Goal: Information Seeking & Learning: Learn about a topic

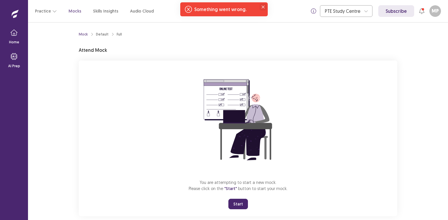
click at [262, 7] on icon "Close" at bounding box center [262, 7] width 3 height 3
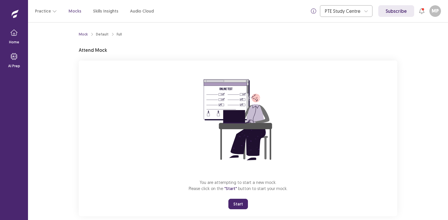
click at [235, 201] on button "Start" at bounding box center [238, 204] width 20 height 10
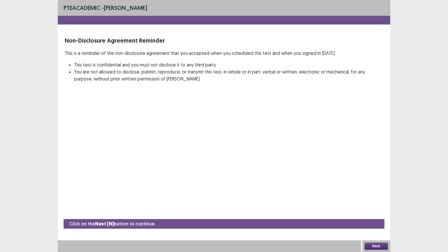
click at [377, 220] on div "Next" at bounding box center [376, 246] width 28 height 12
click at [376, 220] on button "Next" at bounding box center [375, 245] width 23 height 7
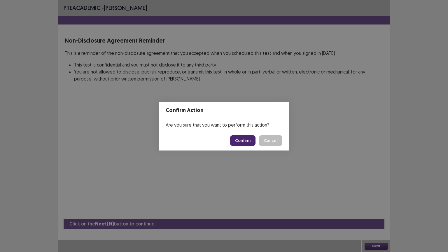
click at [243, 143] on button "Confirm" at bounding box center [242, 140] width 25 height 10
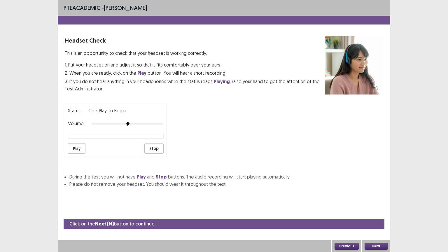
click at [78, 149] on button "Play" at bounding box center [76, 148] width 17 height 10
click at [154, 146] on button "Stop" at bounding box center [153, 148] width 19 height 10
click at [374, 220] on button "Next" at bounding box center [375, 245] width 23 height 7
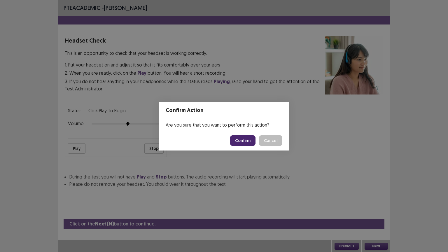
click at [243, 140] on button "Confirm" at bounding box center [242, 140] width 25 height 10
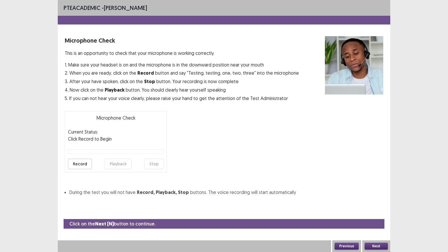
click at [83, 164] on button "Record" at bounding box center [80, 164] width 24 height 10
click at [156, 163] on button "Stop" at bounding box center [153, 164] width 19 height 10
click at [76, 164] on button "Record" at bounding box center [80, 164] width 24 height 10
click at [150, 162] on button "Stop" at bounding box center [153, 164] width 19 height 10
click at [125, 164] on button "Playback" at bounding box center [118, 164] width 27 height 10
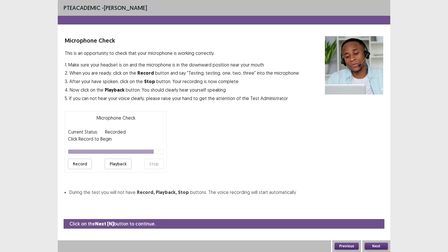
click at [374, 220] on button "Next" at bounding box center [375, 245] width 23 height 7
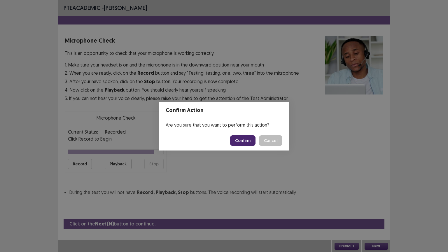
click at [248, 141] on button "Confirm" at bounding box center [242, 140] width 25 height 10
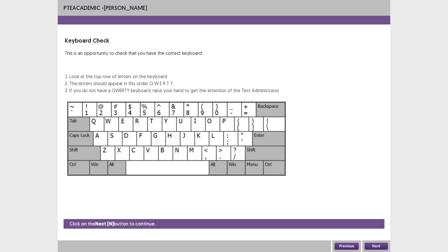
click at [377, 220] on button "Next" at bounding box center [375, 245] width 23 height 7
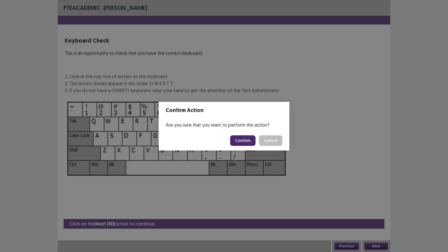
click at [245, 138] on button "Confirm" at bounding box center [242, 140] width 25 height 10
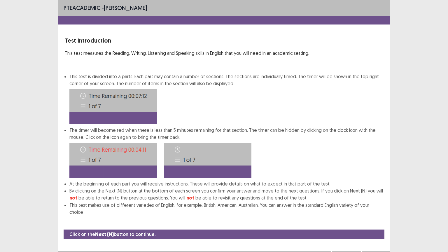
scroll to position [1, 0]
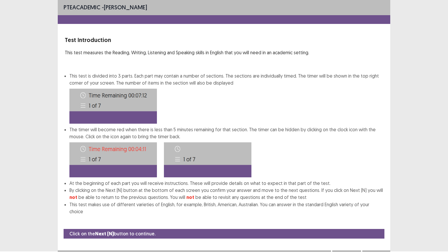
click at [378, 220] on button "Next" at bounding box center [375, 255] width 23 height 7
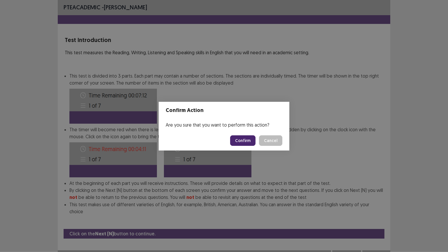
click at [245, 139] on button "Confirm" at bounding box center [242, 140] width 25 height 10
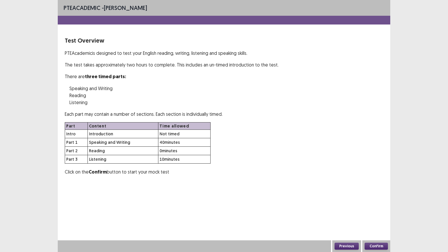
scroll to position [0, 0]
click at [373, 220] on button "Confirm" at bounding box center [375, 245] width 23 height 7
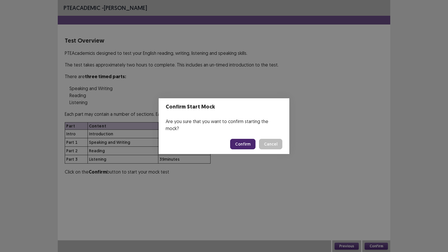
click at [249, 141] on button "Confirm" at bounding box center [242, 144] width 25 height 10
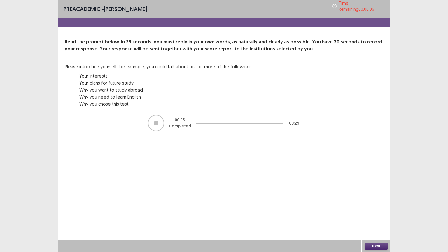
click at [377, 220] on button "Next" at bounding box center [375, 245] width 23 height 7
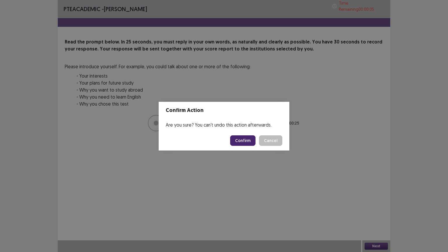
click at [244, 140] on button "Confirm" at bounding box center [242, 140] width 25 height 10
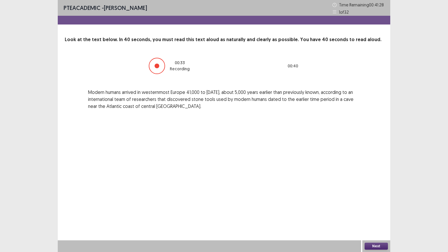
click at [380, 220] on button "Next" at bounding box center [375, 245] width 23 height 7
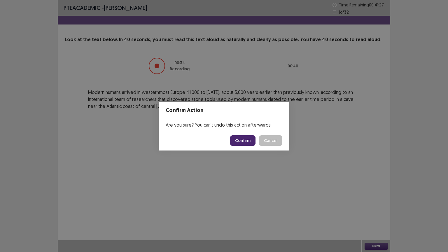
click at [246, 139] on button "Confirm" at bounding box center [242, 140] width 25 height 10
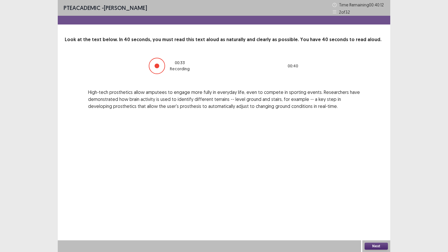
click at [377, 220] on button "Next" at bounding box center [375, 245] width 23 height 7
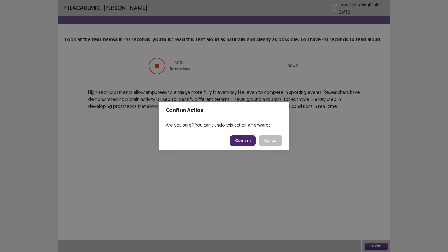
click at [247, 139] on button "Confirm" at bounding box center [242, 140] width 25 height 10
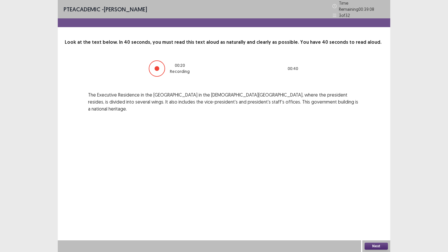
click at [375, 220] on button "Next" at bounding box center [375, 245] width 23 height 7
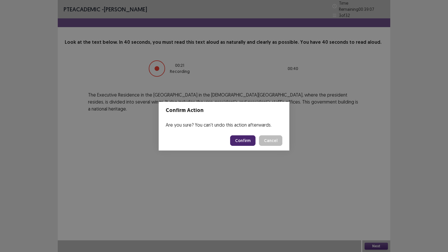
click at [234, 140] on button "Confirm" at bounding box center [242, 140] width 25 height 10
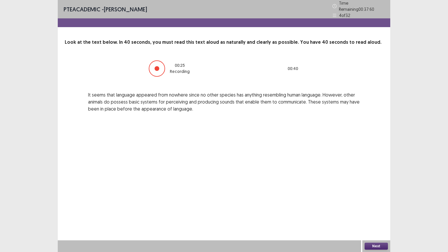
click at [371, 220] on button "Next" at bounding box center [375, 245] width 23 height 7
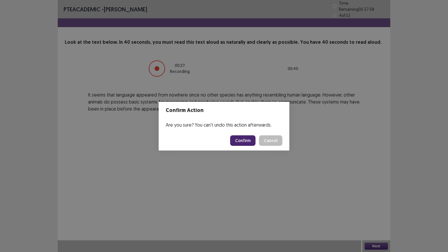
click at [247, 140] on button "Confirm" at bounding box center [242, 140] width 25 height 10
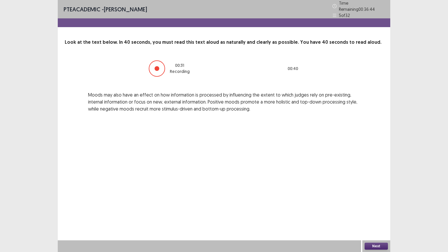
click at [375, 220] on button "Next" at bounding box center [375, 245] width 23 height 7
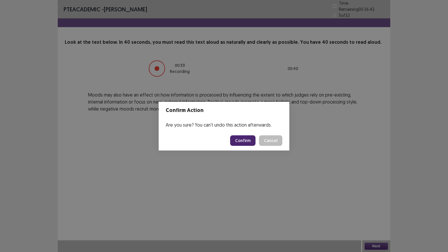
click at [254, 137] on button "Confirm" at bounding box center [242, 140] width 25 height 10
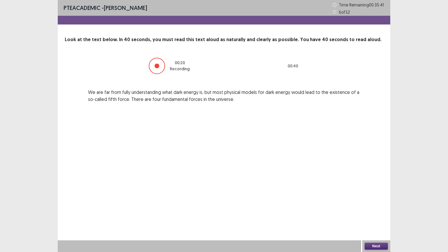
click at [379, 220] on button "Next" at bounding box center [375, 245] width 23 height 7
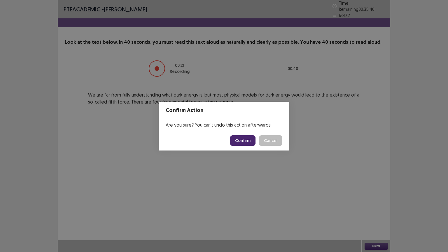
click at [244, 138] on button "Confirm" at bounding box center [242, 140] width 25 height 10
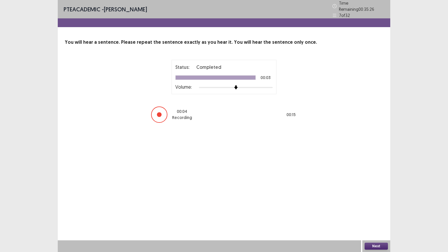
click at [377, 220] on button "Next" at bounding box center [375, 245] width 23 height 7
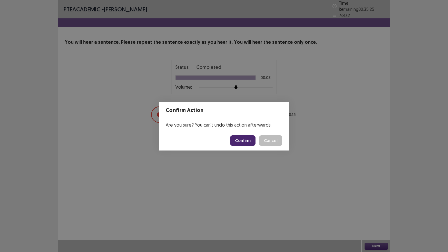
click at [251, 140] on button "Confirm" at bounding box center [242, 140] width 25 height 10
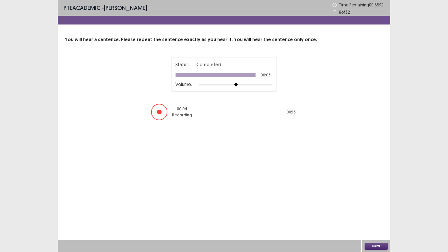
click at [379, 220] on button "Next" at bounding box center [375, 245] width 23 height 7
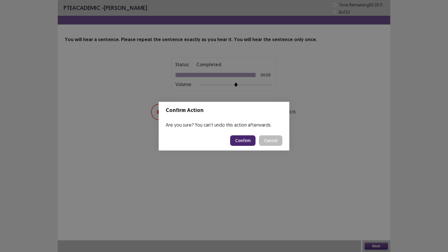
click at [249, 140] on button "Confirm" at bounding box center [242, 140] width 25 height 10
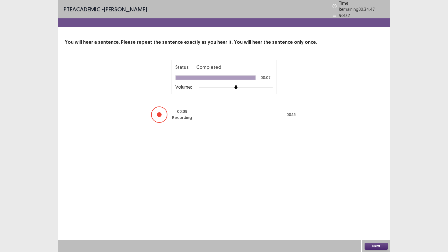
click at [372, 220] on button "Next" at bounding box center [375, 245] width 23 height 7
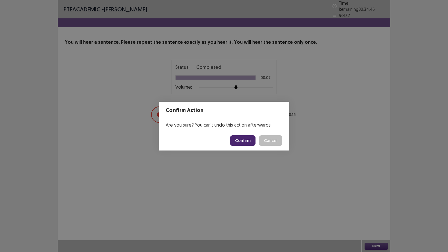
click at [249, 140] on button "Confirm" at bounding box center [242, 140] width 25 height 10
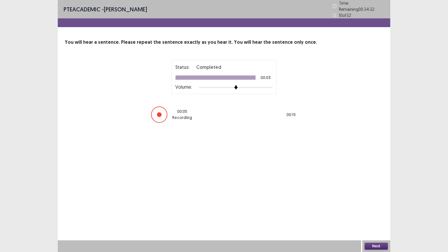
click at [373, 220] on button "Next" at bounding box center [375, 245] width 23 height 7
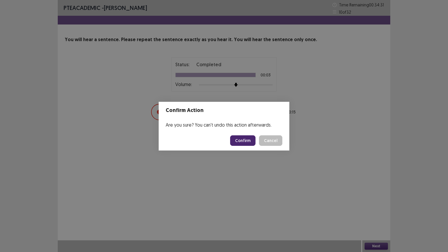
click at [251, 139] on button "Confirm" at bounding box center [242, 140] width 25 height 10
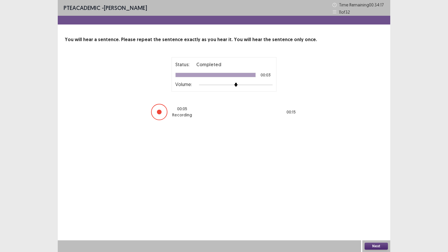
click at [377, 220] on button "Next" at bounding box center [375, 245] width 23 height 7
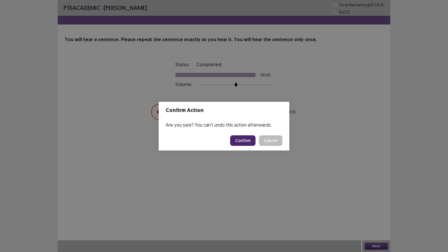
click at [247, 139] on button "Confirm" at bounding box center [242, 140] width 25 height 10
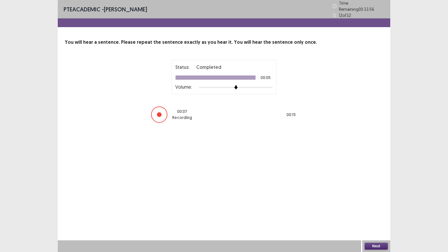
click at [378, 220] on button "Next" at bounding box center [375, 245] width 23 height 7
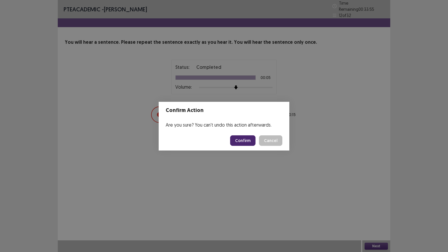
click at [248, 140] on button "Confirm" at bounding box center [242, 140] width 25 height 10
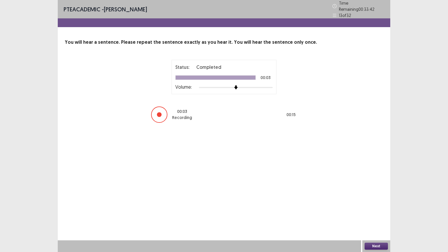
click at [380, 220] on button "Next" at bounding box center [375, 245] width 23 height 7
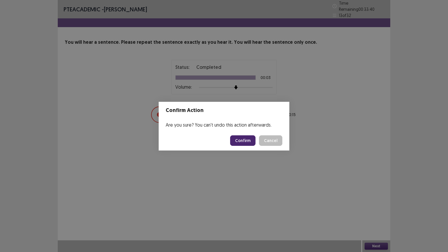
click at [249, 138] on button "Confirm" at bounding box center [242, 140] width 25 height 10
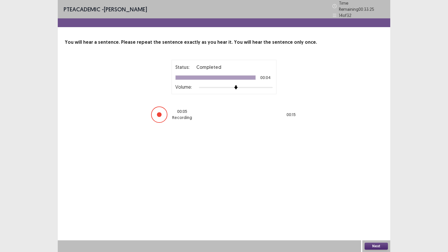
click at [372, 220] on button "Next" at bounding box center [375, 245] width 23 height 7
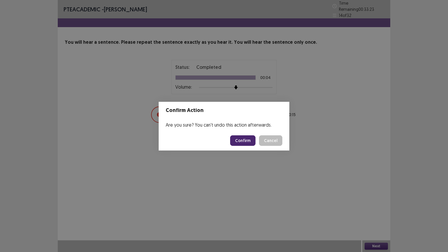
click at [247, 142] on button "Confirm" at bounding box center [242, 140] width 25 height 10
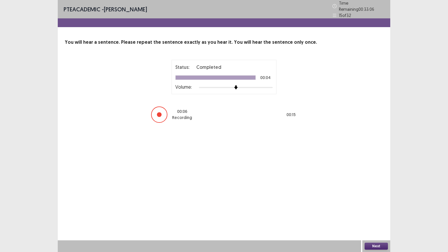
click at [373, 220] on button "Next" at bounding box center [375, 245] width 23 height 7
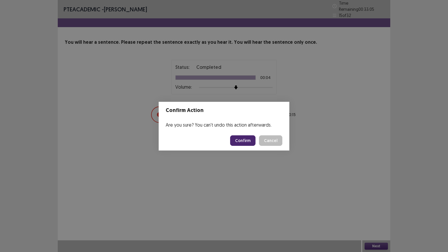
click at [241, 138] on button "Confirm" at bounding box center [242, 140] width 25 height 10
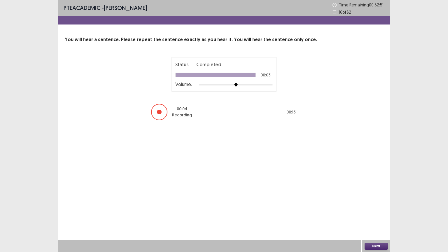
click at [368, 220] on button "Next" at bounding box center [375, 245] width 23 height 7
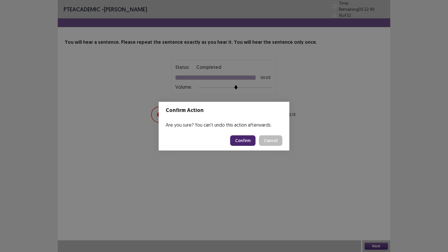
click at [246, 139] on button "Confirm" at bounding box center [242, 140] width 25 height 10
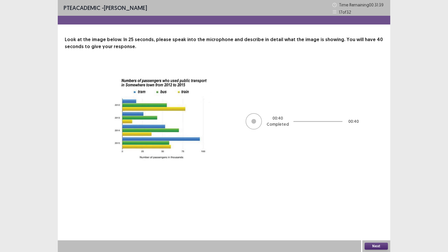
click at [378, 220] on button "Next" at bounding box center [375, 245] width 23 height 7
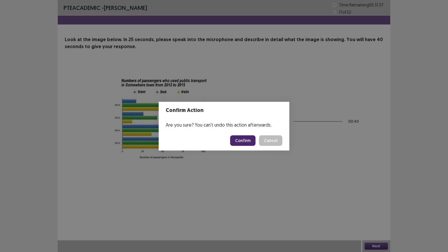
click at [245, 139] on button "Confirm" at bounding box center [242, 140] width 25 height 10
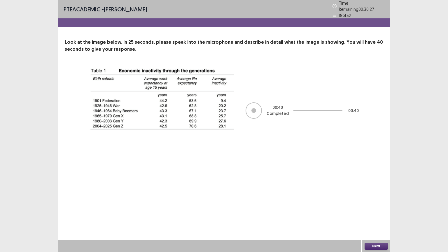
click at [373, 220] on button "Next" at bounding box center [375, 245] width 23 height 7
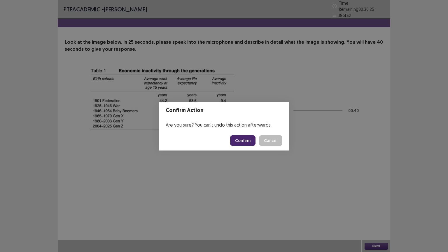
click at [248, 140] on button "Confirm" at bounding box center [242, 140] width 25 height 10
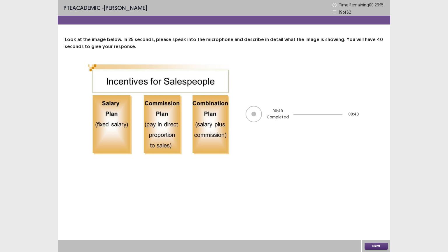
click at [375, 220] on button "Next" at bounding box center [375, 245] width 23 height 7
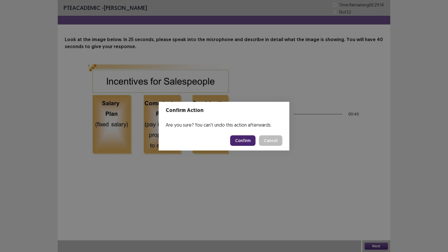
click at [250, 140] on button "Confirm" at bounding box center [242, 140] width 25 height 10
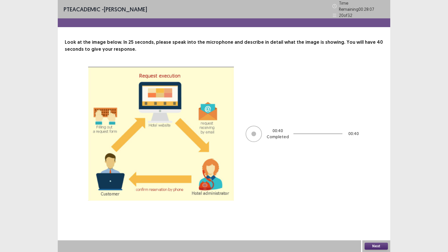
click at [375, 220] on button "Next" at bounding box center [375, 245] width 23 height 7
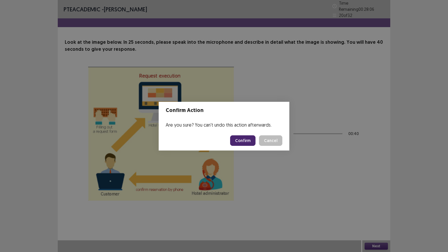
click at [251, 140] on button "Confirm" at bounding box center [242, 140] width 25 height 10
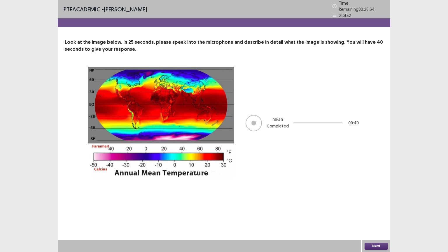
click at [373, 220] on button "Next" at bounding box center [375, 245] width 23 height 7
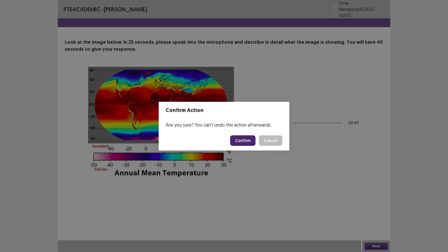
click at [248, 138] on button "Confirm" at bounding box center [242, 140] width 25 height 10
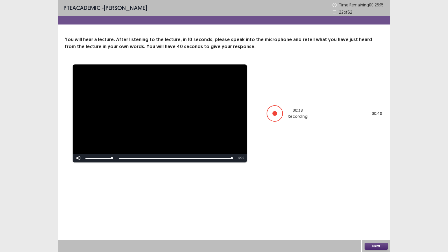
click at [370, 220] on button "Next" at bounding box center [375, 245] width 23 height 7
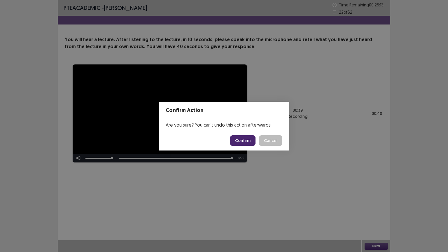
click at [245, 142] on button "Confirm" at bounding box center [242, 140] width 25 height 10
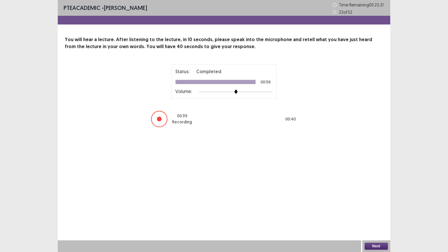
click at [380, 220] on button "Next" at bounding box center [375, 245] width 23 height 7
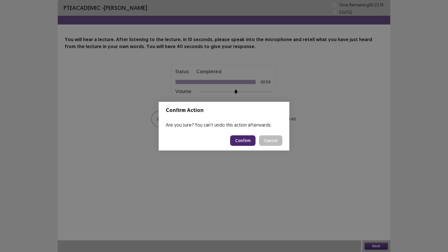
click at [244, 137] on button "Confirm" at bounding box center [242, 140] width 25 height 10
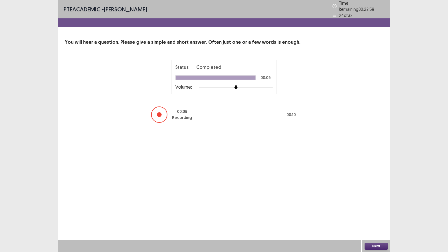
click at [372, 220] on button "Next" at bounding box center [375, 245] width 23 height 7
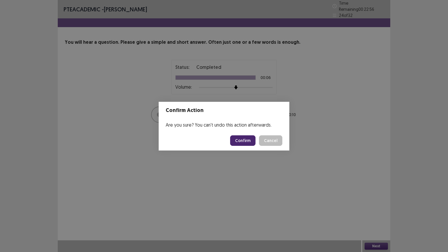
click at [250, 139] on button "Confirm" at bounding box center [242, 140] width 25 height 10
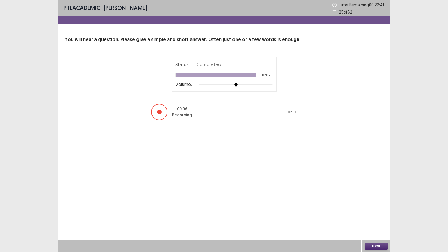
click at [379, 220] on button "Next" at bounding box center [375, 245] width 23 height 7
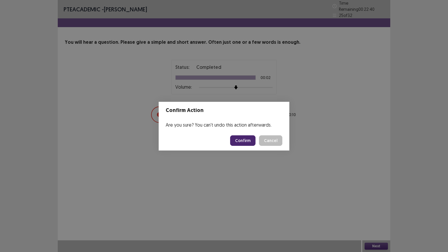
click at [248, 139] on button "Confirm" at bounding box center [242, 140] width 25 height 10
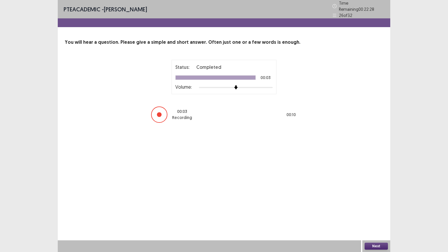
click at [379, 220] on button "Next" at bounding box center [375, 245] width 23 height 7
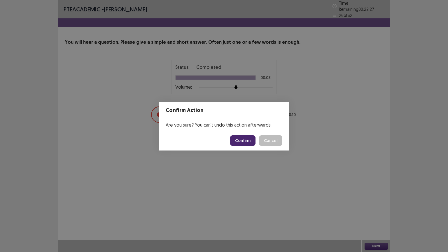
click at [239, 138] on button "Confirm" at bounding box center [242, 140] width 25 height 10
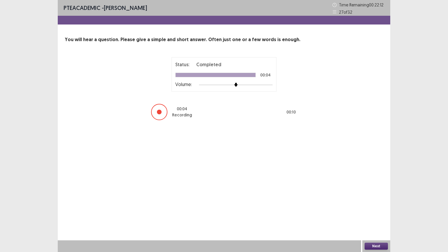
click at [374, 220] on button "Next" at bounding box center [375, 245] width 23 height 7
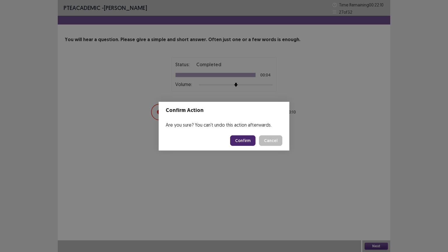
click at [250, 140] on button "Confirm" at bounding box center [242, 140] width 25 height 10
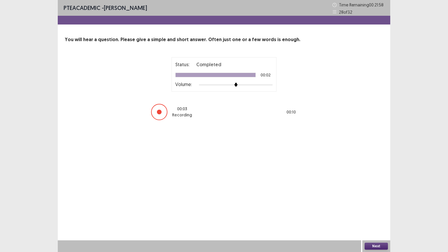
click at [378, 220] on button "Next" at bounding box center [375, 245] width 23 height 7
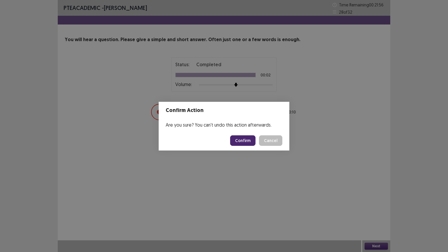
click at [238, 139] on button "Confirm" at bounding box center [242, 140] width 25 height 10
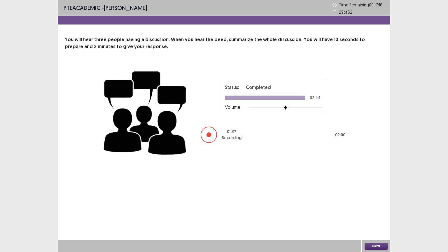
click at [380, 220] on button "Next" at bounding box center [375, 245] width 23 height 7
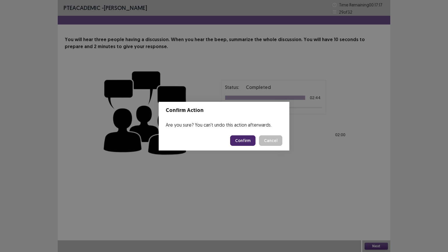
click at [247, 140] on button "Confirm" at bounding box center [242, 140] width 25 height 10
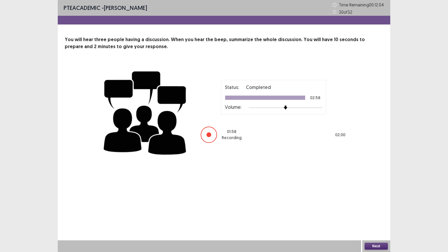
click at [380, 220] on button "Next" at bounding box center [375, 245] width 23 height 7
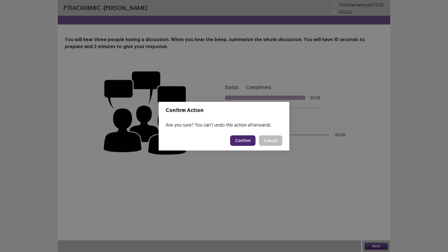
click at [247, 137] on button "Confirm" at bounding box center [242, 140] width 25 height 10
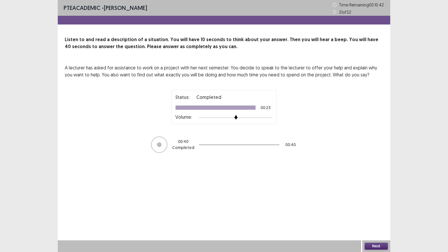
click at [371, 220] on button "Next" at bounding box center [375, 245] width 23 height 7
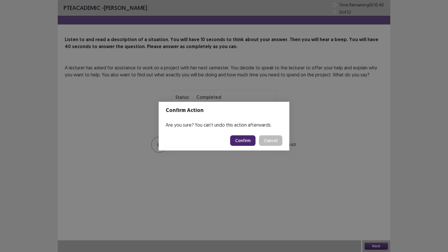
click at [252, 138] on button "Confirm" at bounding box center [242, 140] width 25 height 10
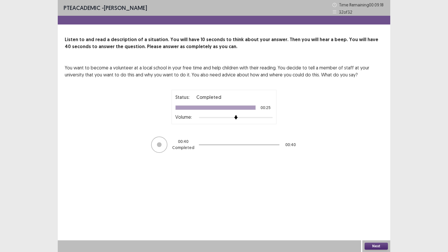
click at [378, 220] on button "Next" at bounding box center [375, 245] width 23 height 7
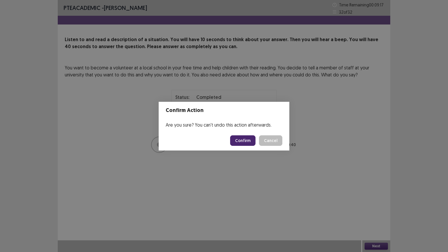
click at [251, 141] on button "Confirm" at bounding box center [242, 140] width 25 height 10
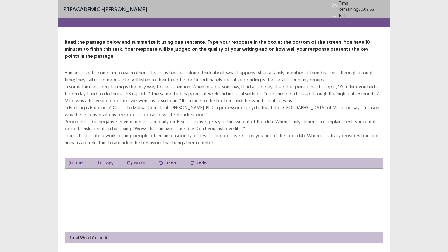
click at [131, 189] on textarea at bounding box center [224, 200] width 318 height 64
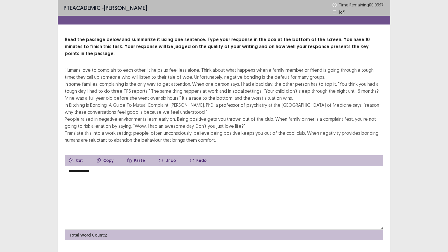
click at [94, 166] on textarea "**********" at bounding box center [224, 198] width 318 height 64
click at [71, 166] on textarea "**********" at bounding box center [224, 198] width 318 height 64
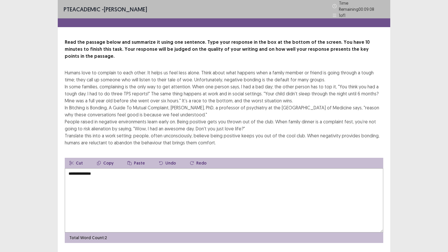
click at [100, 168] on textarea "**********" at bounding box center [224, 200] width 318 height 64
click at [174, 169] on textarea "**********" at bounding box center [224, 200] width 318 height 64
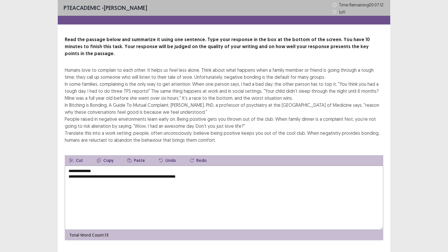
click at [172, 170] on textarea "**********" at bounding box center [224, 198] width 318 height 64
click at [208, 170] on textarea "**********" at bounding box center [224, 198] width 318 height 64
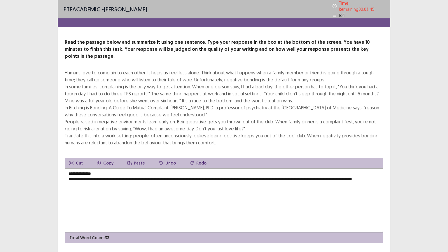
click at [107, 175] on textarea "**********" at bounding box center [224, 200] width 318 height 64
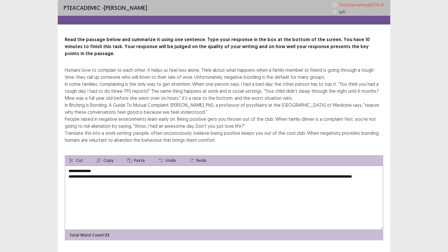
click at [119, 176] on textarea "**********" at bounding box center [224, 198] width 318 height 64
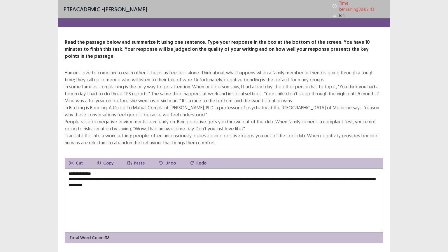
click at [362, 169] on textarea "**********" at bounding box center [224, 200] width 318 height 64
click at [160, 175] on textarea "**********" at bounding box center [224, 200] width 318 height 64
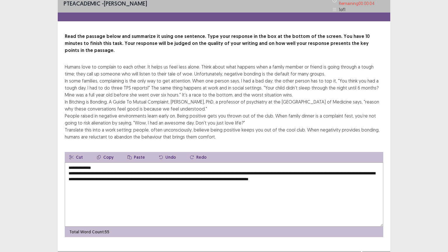
scroll to position [7, 0]
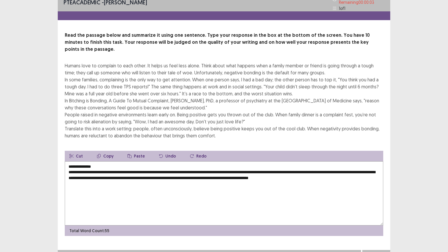
type textarea "**********"
click at [378, 220] on button "Next" at bounding box center [375, 255] width 23 height 7
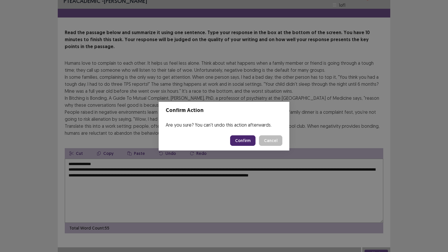
click at [246, 141] on button "Confirm" at bounding box center [242, 140] width 25 height 10
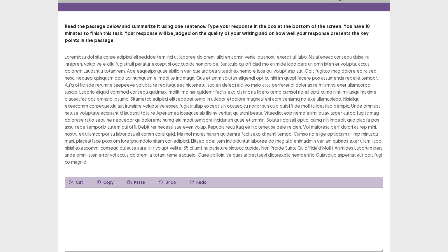
scroll to position [23, 0]
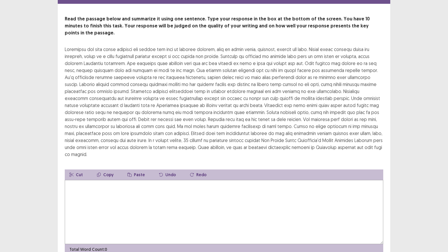
click at [167, 180] on textarea at bounding box center [224, 212] width 318 height 64
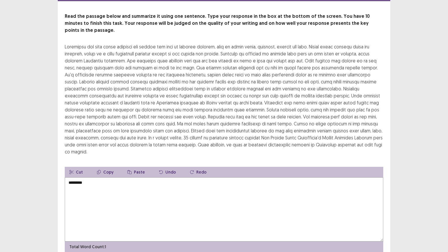
click at [92, 177] on textarea "*********" at bounding box center [224, 209] width 318 height 64
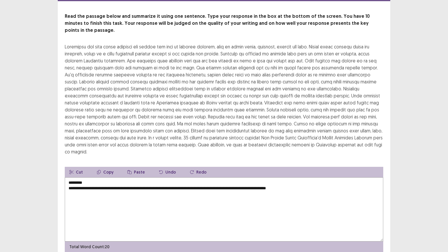
click at [316, 177] on textarea "**********" at bounding box center [224, 209] width 318 height 64
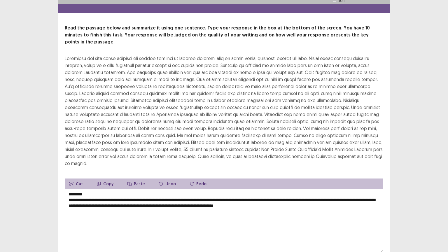
scroll to position [12, 0]
click at [321, 192] on textarea "**********" at bounding box center [224, 221] width 318 height 64
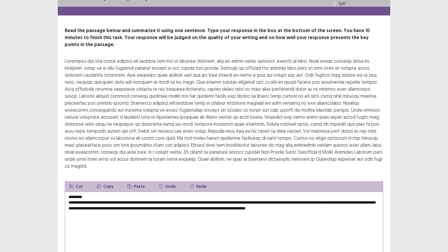
click at [96, 142] on div at bounding box center [224, 113] width 318 height 112
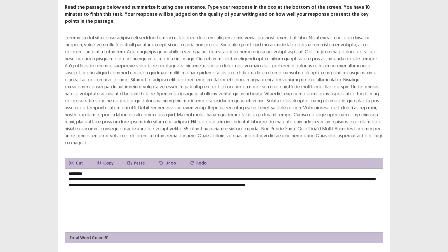
click at [357, 168] on textarea "**********" at bounding box center [224, 200] width 318 height 64
type textarea "**********"
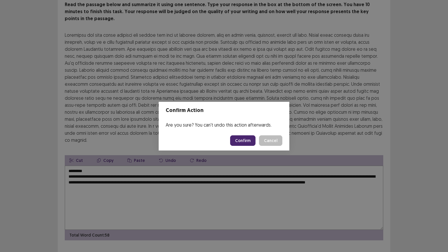
click at [248, 141] on button "Confirm" at bounding box center [242, 140] width 25 height 10
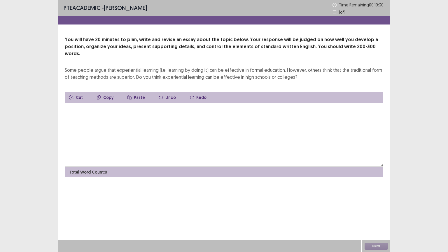
click at [119, 107] on textarea at bounding box center [224, 135] width 318 height 64
click at [70, 103] on textarea "**********" at bounding box center [224, 135] width 318 height 64
click at [95, 103] on textarea "**********" at bounding box center [224, 135] width 318 height 64
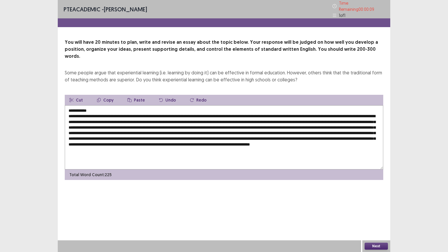
type textarea "**********"
click at [378, 220] on button "Next" at bounding box center [375, 245] width 23 height 7
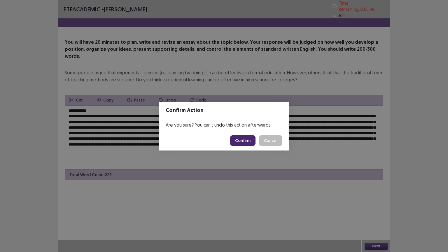
click at [242, 140] on button "Confirm" at bounding box center [242, 140] width 25 height 10
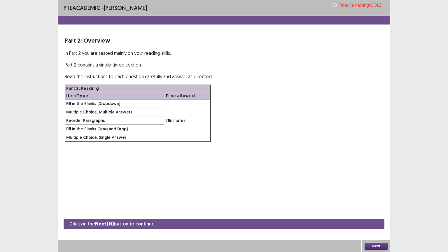
click at [378, 220] on button "Next" at bounding box center [375, 245] width 23 height 7
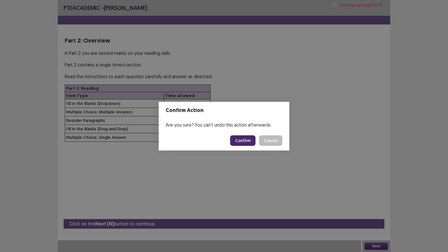
click at [247, 137] on button "Confirm" at bounding box center [242, 140] width 25 height 10
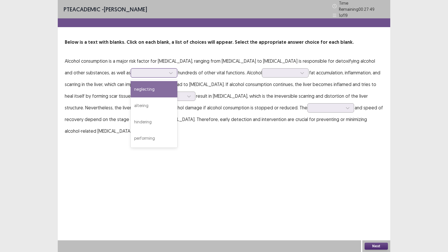
click at [169, 71] on icon at bounding box center [171, 73] width 4 height 4
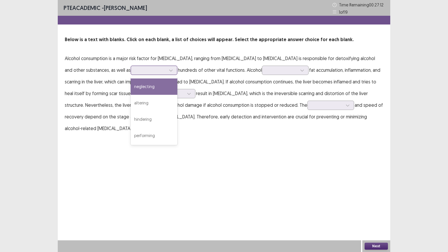
click at [131, 87] on div "neglecting" at bounding box center [154, 86] width 47 height 16
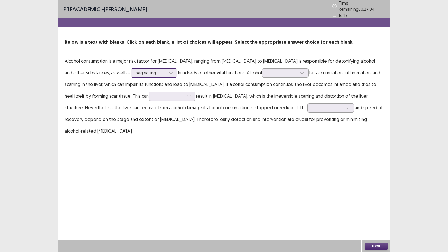
click at [169, 72] on icon at bounding box center [171, 73] width 4 height 4
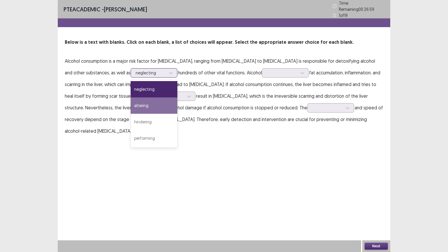
click at [141, 105] on div "altering" at bounding box center [154, 105] width 47 height 16
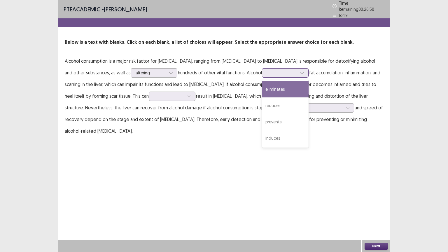
click at [298, 68] on div at bounding box center [302, 72] width 9 height 9
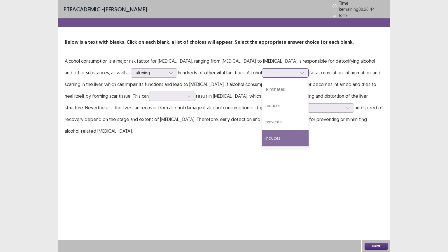
click at [263, 133] on div "induces" at bounding box center [285, 138] width 47 height 16
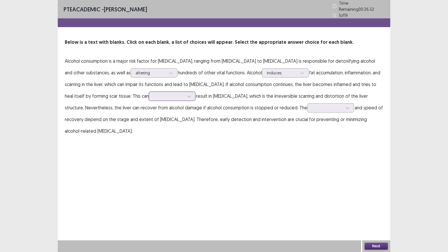
click at [187, 95] on icon at bounding box center [189, 96] width 4 height 4
click at [149, 112] on div "immediately" at bounding box center [172, 112] width 47 height 16
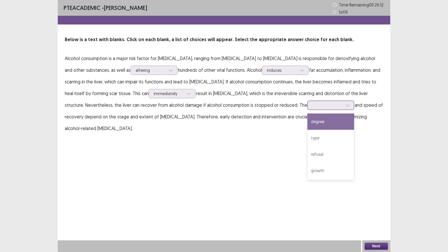
click at [345, 104] on icon at bounding box center [347, 105] width 4 height 4
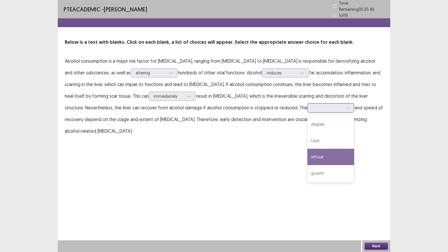
click at [307, 151] on div "refusal" at bounding box center [330, 157] width 47 height 16
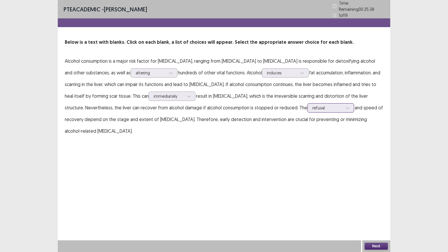
click at [345, 106] on icon at bounding box center [347, 108] width 4 height 4
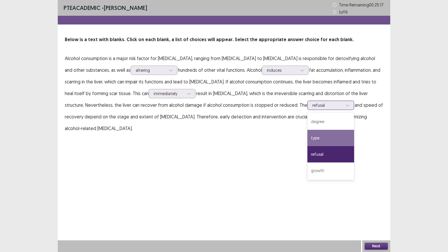
click at [307, 134] on div "type" at bounding box center [330, 138] width 47 height 16
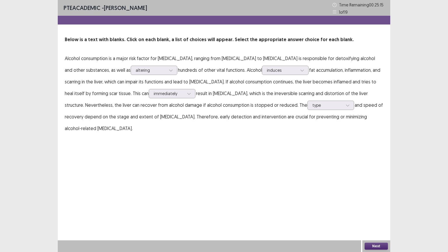
click at [371, 220] on button "Next" at bounding box center [375, 245] width 23 height 7
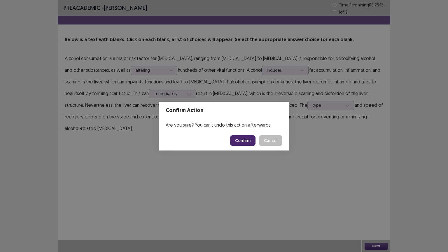
click at [245, 139] on button "Confirm" at bounding box center [242, 140] width 25 height 10
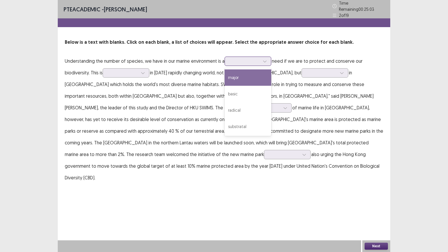
click at [267, 59] on icon at bounding box center [265, 61] width 4 height 4
click at [240, 73] on div "major" at bounding box center [247, 77] width 47 height 16
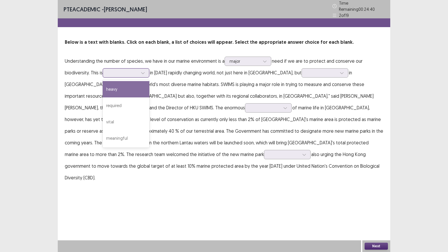
click at [143, 71] on icon at bounding box center [143, 73] width 4 height 4
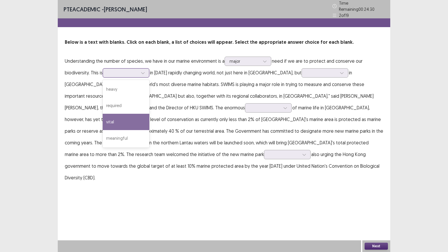
click at [128, 118] on div "vital" at bounding box center [126, 122] width 47 height 16
click at [145, 71] on icon at bounding box center [143, 73] width 4 height 4
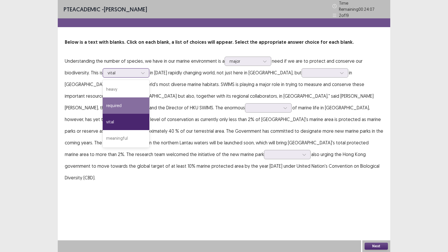
click at [132, 101] on div "required" at bounding box center [126, 105] width 47 height 16
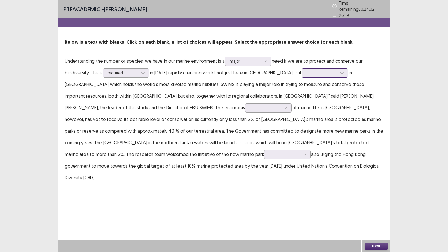
click at [337, 68] on div at bounding box center [341, 72] width 9 height 9
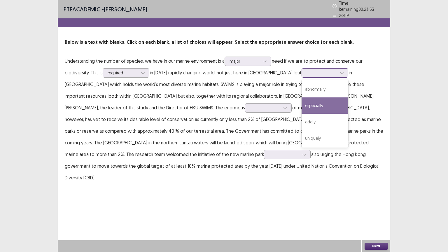
click at [312, 103] on div "especially" at bounding box center [324, 105] width 47 height 16
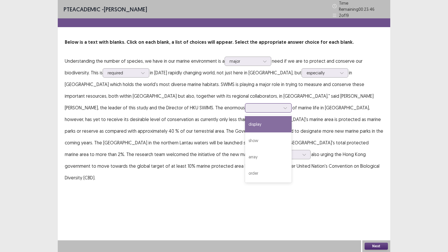
click at [281, 106] on div at bounding box center [285, 107] width 9 height 9
click at [245, 119] on div "display" at bounding box center [268, 124] width 47 height 16
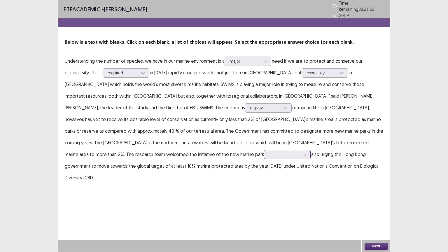
click at [302, 152] on icon at bounding box center [304, 154] width 4 height 4
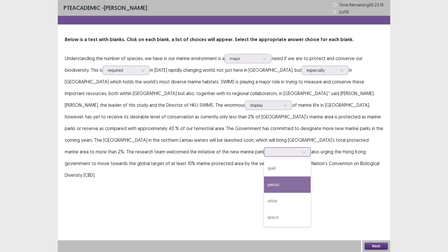
click at [264, 181] on div "period" at bounding box center [287, 184] width 47 height 16
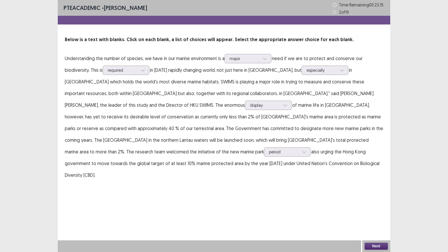
click at [371, 220] on button "Next" at bounding box center [375, 245] width 23 height 7
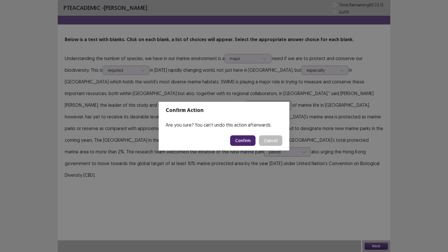
click at [243, 140] on button "Confirm" at bounding box center [242, 140] width 25 height 10
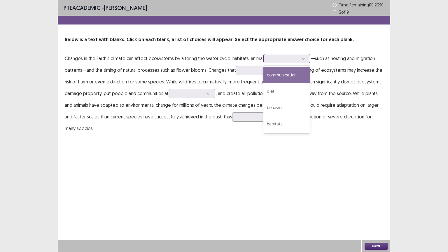
click at [303, 58] on icon at bounding box center [303, 59] width 3 height 2
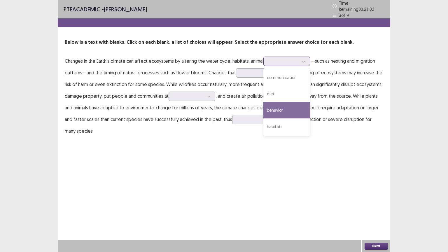
click at [285, 107] on div "behavior" at bounding box center [286, 110] width 47 height 16
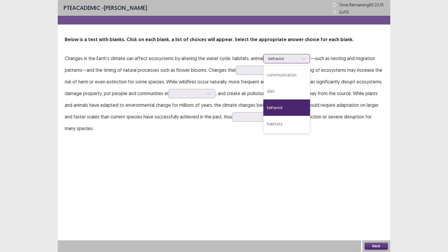
click at [302, 58] on icon at bounding box center [303, 59] width 4 height 4
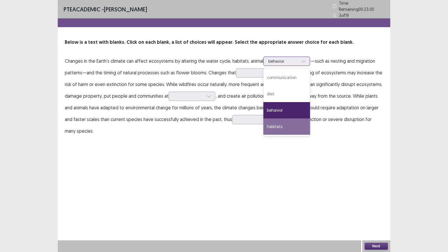
click at [280, 122] on div "habitats" at bounding box center [286, 126] width 47 height 16
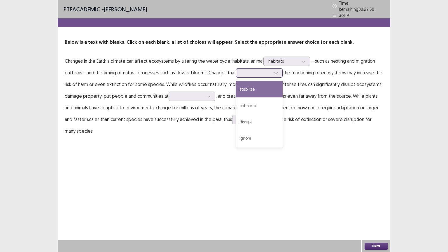
click at [275, 71] on icon at bounding box center [276, 73] width 4 height 4
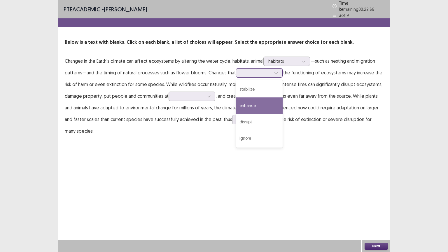
click at [251, 100] on div "enhance" at bounding box center [259, 105] width 47 height 16
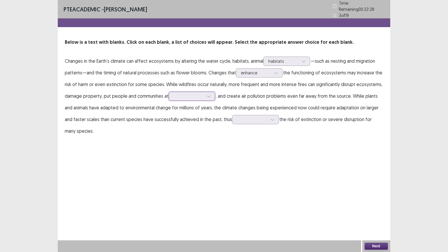
click at [208, 94] on icon at bounding box center [209, 96] width 4 height 4
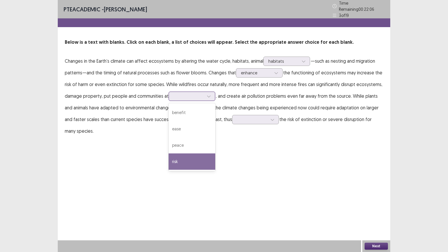
click at [195, 160] on div "risk" at bounding box center [191, 161] width 47 height 16
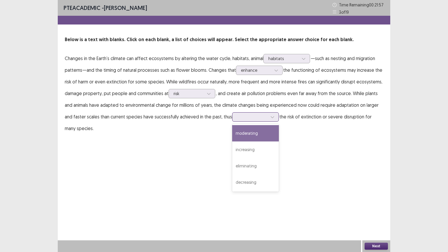
click at [270, 115] on icon at bounding box center [272, 117] width 4 height 4
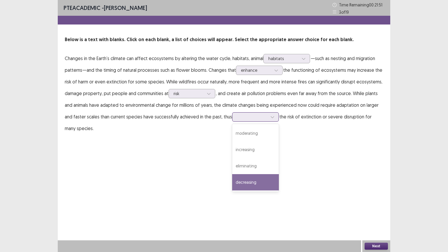
click at [247, 180] on div "decreasing" at bounding box center [255, 182] width 47 height 16
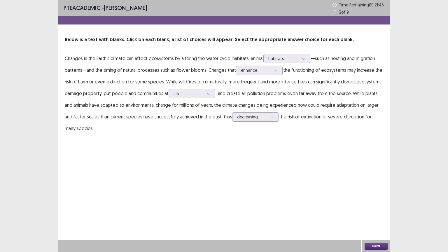
click at [379, 220] on button "Next" at bounding box center [375, 245] width 23 height 7
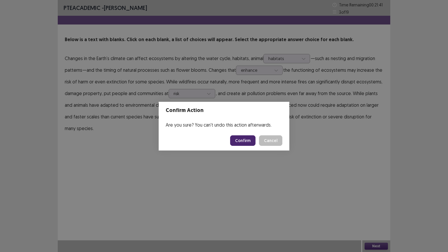
click at [247, 138] on button "Confirm" at bounding box center [242, 140] width 25 height 10
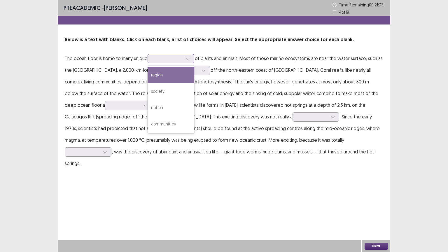
click at [187, 57] on icon at bounding box center [188, 59] width 4 height 4
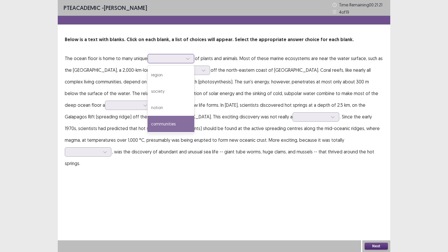
click at [166, 122] on div "communities" at bounding box center [170, 124] width 47 height 16
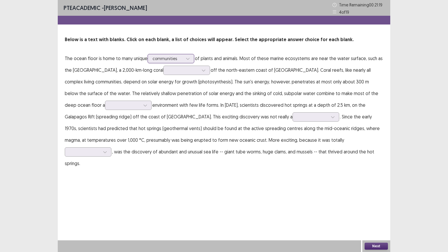
click at [189, 55] on div at bounding box center [187, 58] width 9 height 9
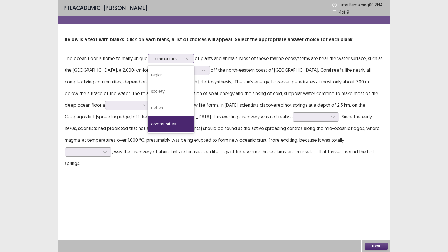
click at [168, 124] on div "communities" at bounding box center [170, 124] width 47 height 16
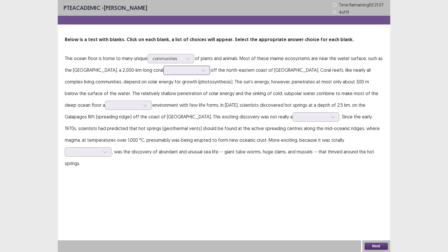
click at [199, 70] on div at bounding box center [203, 70] width 9 height 9
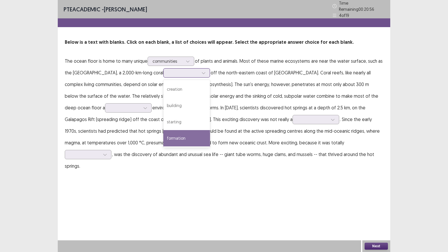
click at [170, 131] on div "formation" at bounding box center [186, 138] width 47 height 16
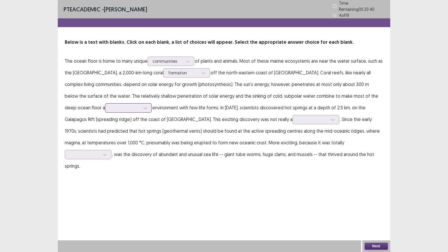
click at [143, 106] on icon at bounding box center [145, 108] width 4 height 4
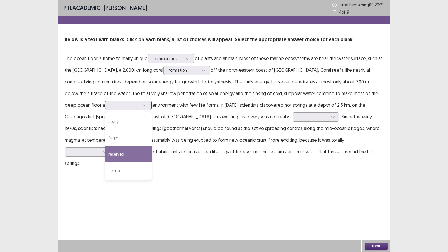
click at [105, 151] on div "reserved" at bounding box center [128, 154] width 47 height 16
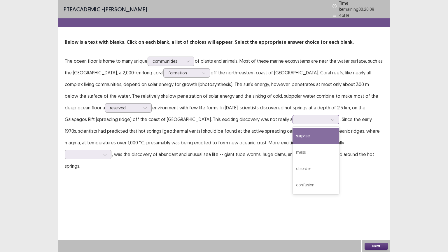
click at [328, 117] on div at bounding box center [332, 119] width 9 height 9
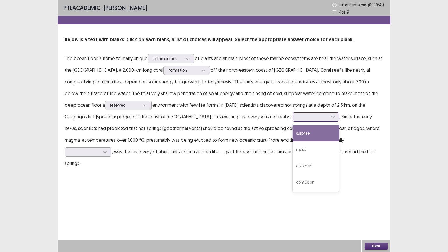
click at [292, 137] on div "surprise" at bounding box center [315, 133] width 47 height 16
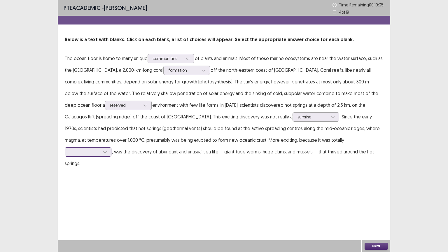
click at [107, 150] on icon at bounding box center [105, 152] width 4 height 4
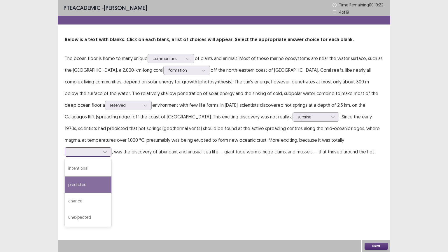
click at [111, 176] on div "predicted" at bounding box center [88, 184] width 47 height 16
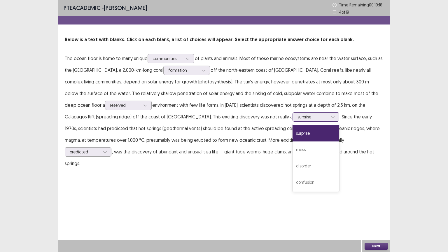
click at [331, 116] on icon at bounding box center [333, 117] width 4 height 4
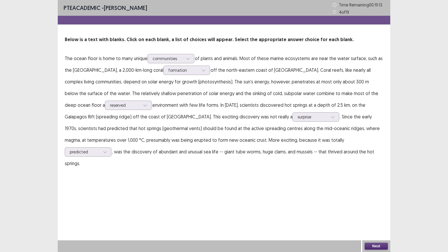
drag, startPoint x: 293, startPoint y: 168, endPoint x: 310, endPoint y: 199, distance: 35.1
click at [298, 179] on div "PTE academic - [PERSON_NAME] Time Remaining 00 : 19 : 13 4 of 19 Below is a tex…" at bounding box center [224, 126] width 332 height 252
click at [376, 220] on button "Next" at bounding box center [375, 245] width 23 height 7
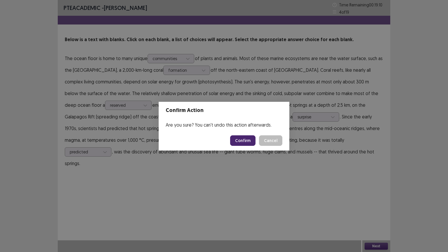
click at [248, 140] on button "Confirm" at bounding box center [242, 140] width 25 height 10
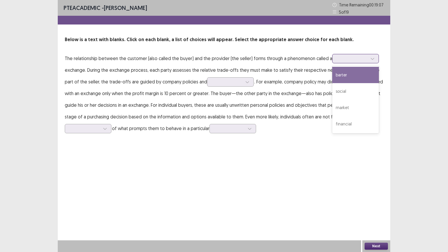
click at [370, 58] on icon at bounding box center [372, 59] width 4 height 4
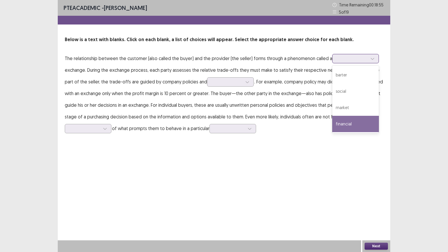
click at [354, 121] on div "financial" at bounding box center [355, 124] width 47 height 16
click at [372, 58] on icon at bounding box center [372, 59] width 4 height 4
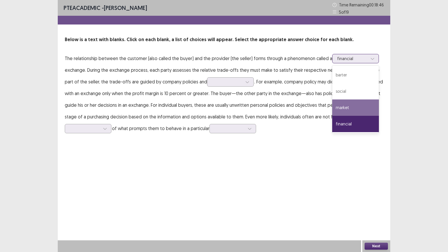
click at [354, 108] on div "market" at bounding box center [355, 107] width 47 height 16
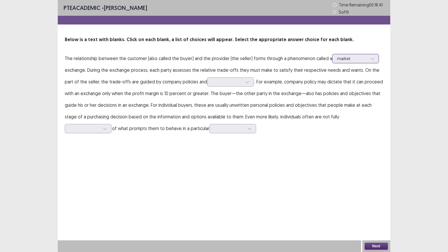
click at [371, 59] on icon at bounding box center [372, 59] width 4 height 4
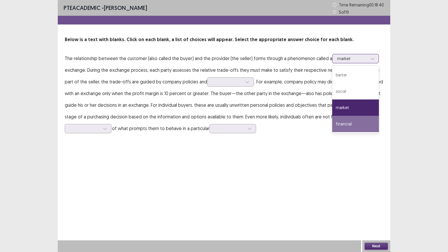
click at [353, 121] on div "financial" at bounding box center [355, 124] width 47 height 16
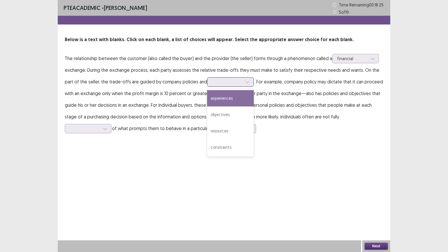
click at [243, 82] on div at bounding box center [247, 82] width 9 height 9
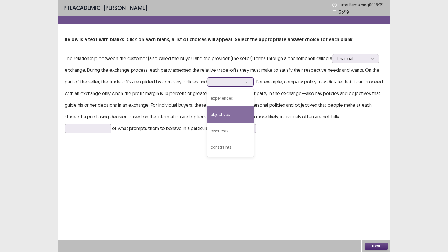
click at [214, 114] on div "objectives" at bounding box center [230, 114] width 47 height 16
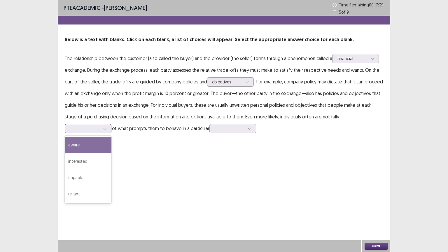
click at [107, 126] on icon at bounding box center [105, 128] width 4 height 4
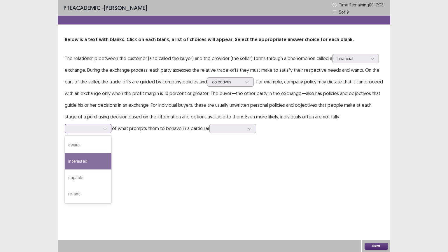
click at [111, 153] on div "interested" at bounding box center [88, 161] width 47 height 16
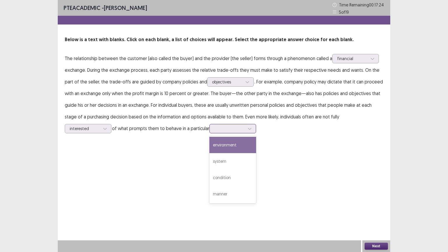
click at [247, 127] on icon at bounding box center [249, 128] width 4 height 4
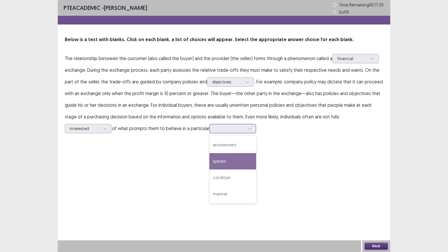
click at [209, 160] on div "system" at bounding box center [232, 161] width 47 height 16
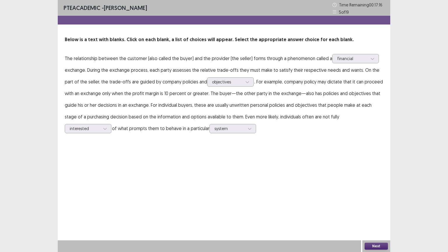
click at [380, 220] on button "Next" at bounding box center [375, 245] width 23 height 7
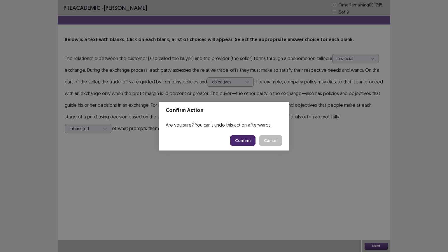
click at [249, 139] on button "Confirm" at bounding box center [242, 140] width 25 height 10
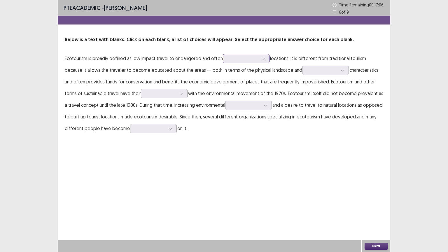
click at [261, 57] on icon at bounding box center [263, 59] width 4 height 4
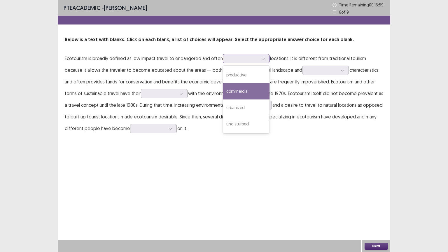
click at [250, 90] on div "commercial" at bounding box center [246, 91] width 47 height 16
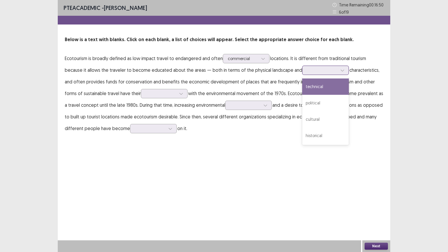
click at [340, 71] on icon at bounding box center [342, 70] width 4 height 4
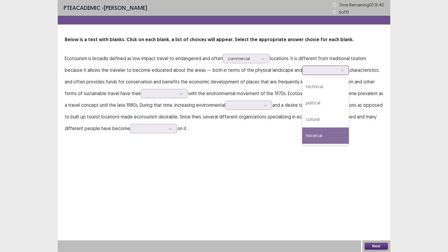
click at [302, 136] on div "historical" at bounding box center [325, 135] width 47 height 16
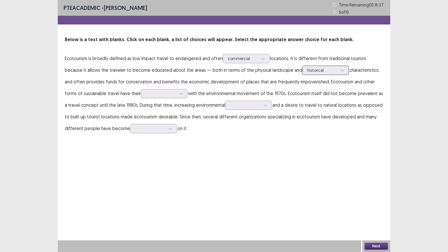
click at [338, 69] on div at bounding box center [342, 70] width 9 height 9
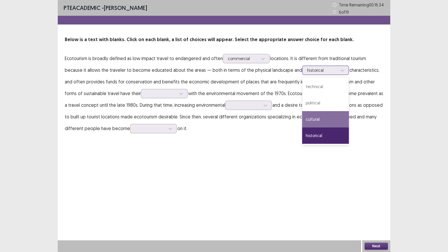
click at [302, 117] on div "cultural" at bounding box center [325, 119] width 47 height 16
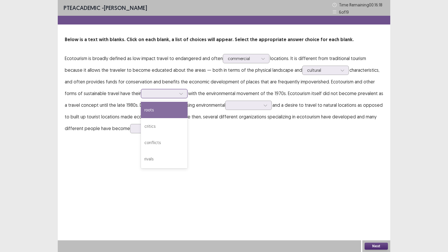
click at [179, 94] on icon at bounding box center [181, 94] width 4 height 4
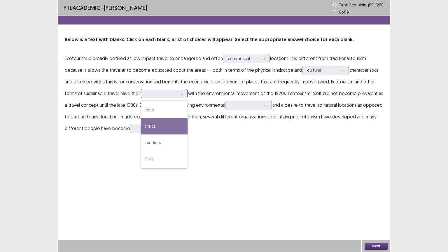
click at [144, 130] on div "critics" at bounding box center [164, 126] width 47 height 16
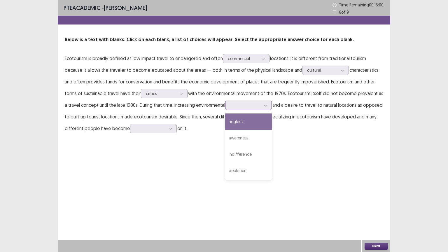
click at [261, 105] on div at bounding box center [265, 105] width 9 height 9
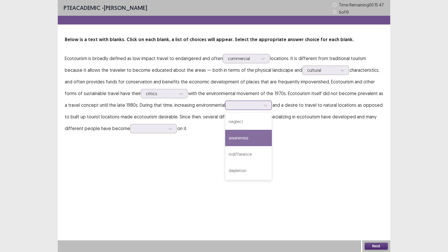
click at [225, 138] on div "awareness" at bounding box center [248, 138] width 47 height 16
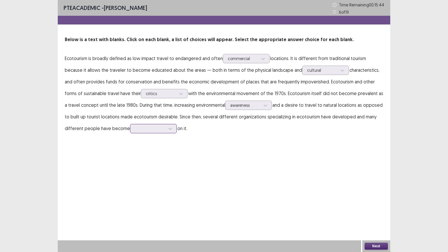
click at [168, 129] on icon at bounding box center [170, 128] width 4 height 4
click at [136, 175] on div "travelers" at bounding box center [153, 177] width 47 height 16
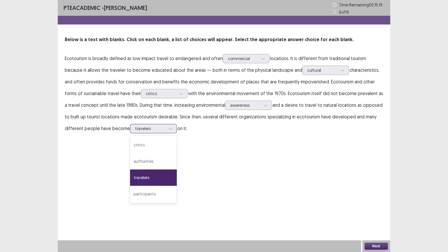
click at [168, 128] on icon at bounding box center [170, 128] width 4 height 4
click at [138, 163] on div "authorities" at bounding box center [153, 161] width 47 height 16
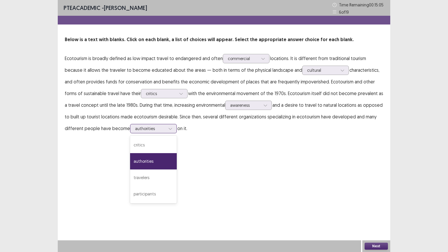
click at [168, 128] on icon at bounding box center [170, 128] width 4 height 4
click at [143, 161] on div "authorities" at bounding box center [153, 161] width 47 height 16
click at [168, 129] on icon at bounding box center [170, 128] width 4 height 4
click at [143, 193] on div "participants" at bounding box center [153, 194] width 47 height 16
click at [378, 220] on button "Next" at bounding box center [375, 245] width 23 height 7
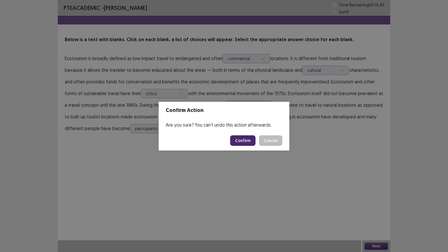
click at [249, 140] on button "Confirm" at bounding box center [242, 140] width 25 height 10
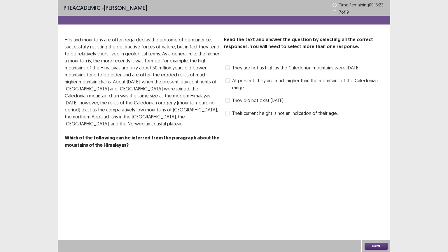
click at [229, 68] on span at bounding box center [227, 67] width 5 height 5
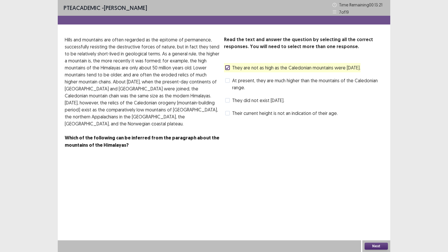
click at [372, 220] on button "Next" at bounding box center [375, 245] width 23 height 7
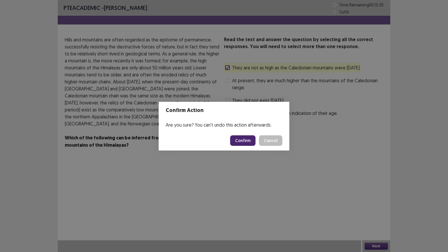
click at [242, 141] on button "Confirm" at bounding box center [242, 140] width 25 height 10
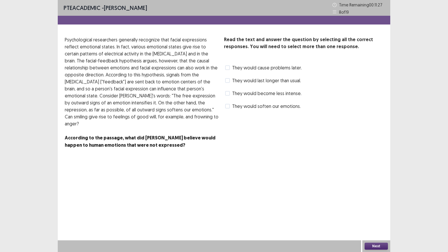
click at [228, 107] on span at bounding box center [227, 106] width 5 height 5
click at [364, 220] on div "Next" at bounding box center [376, 246] width 28 height 12
click at [369, 220] on button "Next" at bounding box center [375, 245] width 23 height 7
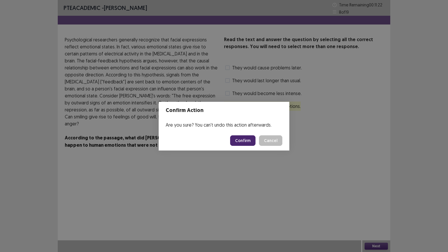
click at [242, 137] on button "Confirm" at bounding box center [242, 140] width 25 height 10
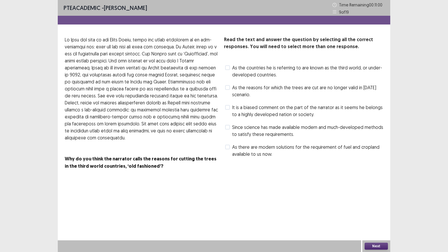
click at [230, 66] on label "As the countries he is referring to are known as the third world, or under-deve…" at bounding box center [304, 71] width 158 height 14
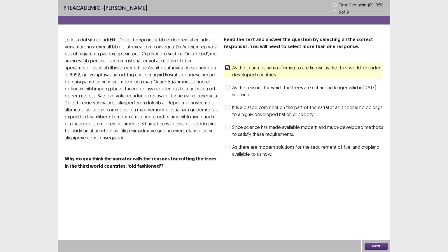
click at [379, 220] on button "Next" at bounding box center [375, 245] width 23 height 7
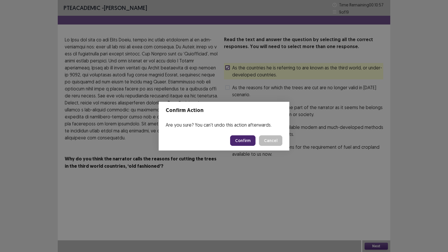
click at [244, 140] on button "Confirm" at bounding box center [242, 140] width 25 height 10
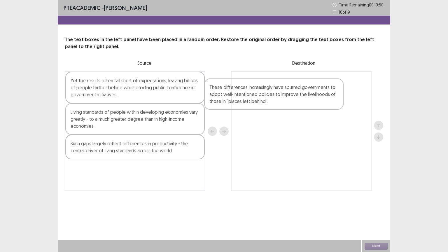
drag, startPoint x: 76, startPoint y: 90, endPoint x: 227, endPoint y: 89, distance: 151.0
click at [227, 89] on div "These differences increasingly have spurred governments to adopt well-intention…" at bounding box center [224, 131] width 318 height 120
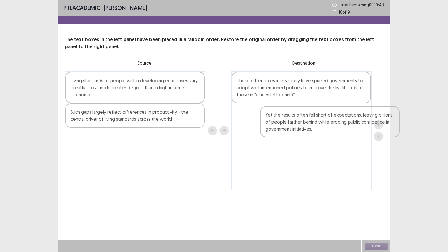
drag, startPoint x: 82, startPoint y: 84, endPoint x: 255, endPoint y: 113, distance: 175.0
click at [256, 114] on div "Yet the results often fall short of expectations, leaving billions of people fa…" at bounding box center [224, 130] width 318 height 119
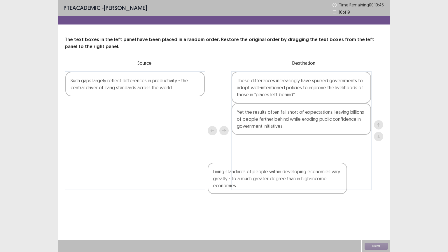
drag, startPoint x: 103, startPoint y: 85, endPoint x: 280, endPoint y: 155, distance: 190.6
click at [279, 156] on div "Living standards of people within developing economies vary greatly - to a much…" at bounding box center [224, 130] width 318 height 119
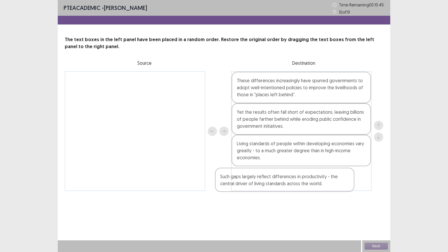
drag, startPoint x: 118, startPoint y: 88, endPoint x: 281, endPoint y: 183, distance: 188.4
click at [281, 183] on div "Such gaps largely reflect differences in productivity - the central driver of l…" at bounding box center [224, 131] width 318 height 120
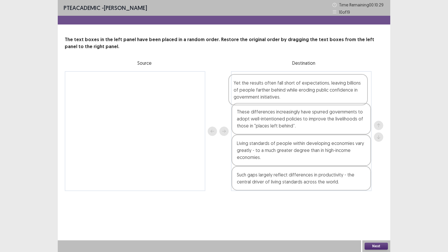
drag, startPoint x: 263, startPoint y: 129, endPoint x: 259, endPoint y: 98, distance: 31.1
click at [259, 98] on div "These differences increasingly have spurred governments to adopt well-intention…" at bounding box center [301, 131] width 140 height 120
drag, startPoint x: 289, startPoint y: 155, endPoint x: 277, endPoint y: 94, distance: 62.6
click at [274, 94] on div "Yet the results often fall short of expectations, leaving billions of people fa…" at bounding box center [301, 131] width 140 height 120
click at [370, 220] on button "Next" at bounding box center [375, 245] width 23 height 7
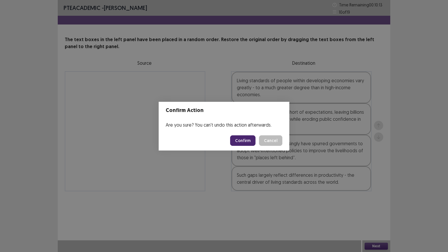
click at [244, 140] on button "Confirm" at bounding box center [242, 140] width 25 height 10
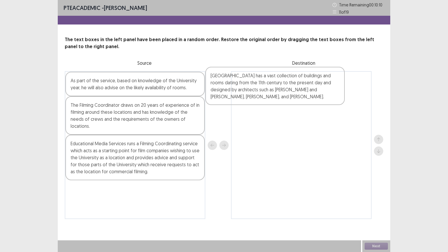
drag, startPoint x: 93, startPoint y: 91, endPoint x: 241, endPoint y: 87, distance: 148.1
click at [241, 87] on div "[GEOGRAPHIC_DATA] has a vast collection of buildings and rooms dating from the …" at bounding box center [224, 145] width 318 height 148
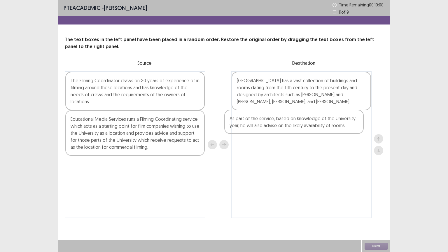
drag, startPoint x: 91, startPoint y: 87, endPoint x: 251, endPoint y: 122, distance: 163.6
click at [255, 124] on div "As part of the service, based on knowledge of the University year, he will also…" at bounding box center [224, 144] width 318 height 147
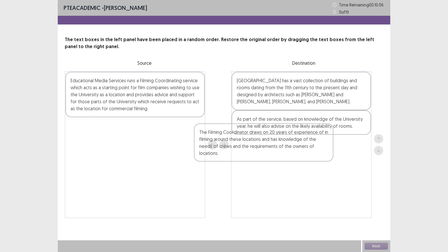
drag, startPoint x: 85, startPoint y: 95, endPoint x: 265, endPoint y: 154, distance: 189.5
click at [263, 156] on div "The Filming Coordinator draws on 20 years of experience of in filming around th…" at bounding box center [224, 144] width 318 height 147
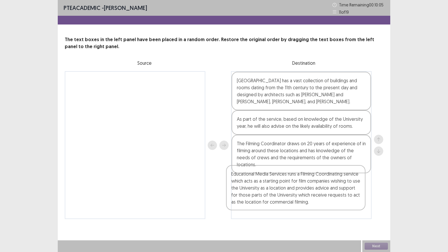
drag, startPoint x: 75, startPoint y: 95, endPoint x: 236, endPoint y: 190, distance: 186.6
click at [236, 190] on div "Educational Media Services runs a Filming Coordinating service which acts as a …" at bounding box center [224, 145] width 318 height 148
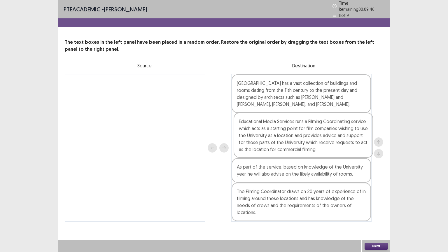
drag, startPoint x: 266, startPoint y: 212, endPoint x: 268, endPoint y: 146, distance: 65.3
click at [268, 146] on div "[GEOGRAPHIC_DATA] has a vast collection of buildings and rooms dating from the …" at bounding box center [301, 148] width 140 height 148
drag, startPoint x: 277, startPoint y: 202, endPoint x: 266, endPoint y: 152, distance: 51.3
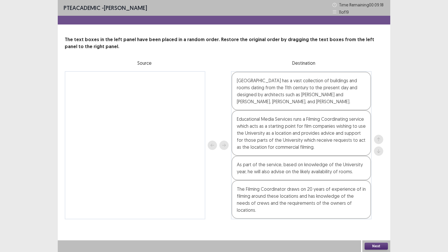
drag, startPoint x: 264, startPoint y: 91, endPoint x: 208, endPoint y: 191, distance: 114.6
click at [208, 191] on div at bounding box center [218, 145] width 21 height 148
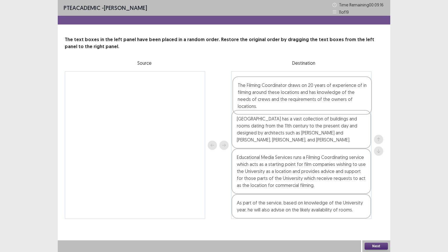
drag, startPoint x: 261, startPoint y: 198, endPoint x: 262, endPoint y: 94, distance: 104.6
click at [262, 94] on div "[GEOGRAPHIC_DATA] has a vast collection of buildings and rooms dating from the …" at bounding box center [301, 145] width 140 height 148
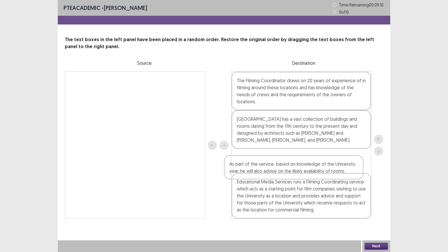
drag, startPoint x: 292, startPoint y: 206, endPoint x: 284, endPoint y: 167, distance: 40.5
click at [284, 167] on div "The Filming Coordinator draws on 20 years of experience of in filming around th…" at bounding box center [301, 145] width 140 height 148
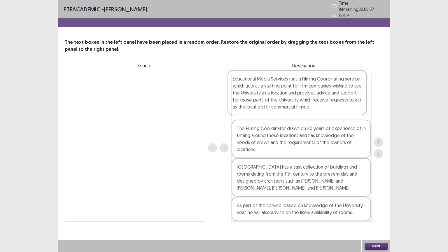
drag, startPoint x: 270, startPoint y: 203, endPoint x: 265, endPoint y: 99, distance: 103.6
click at [265, 99] on div "The Filming Coordinator draws on 20 years of experience of in filming around th…" at bounding box center [301, 148] width 140 height 148
click at [372, 220] on button "Next" at bounding box center [375, 245] width 23 height 7
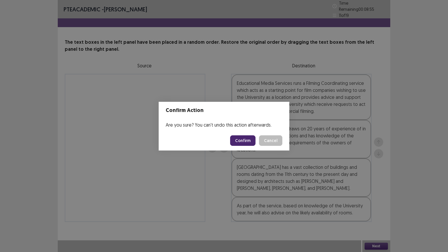
click at [246, 138] on button "Confirm" at bounding box center [242, 140] width 25 height 10
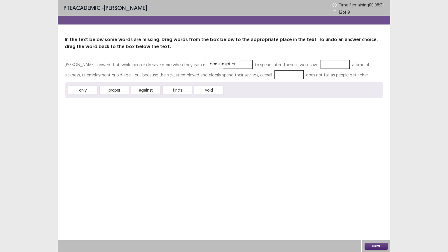
drag, startPoint x: 244, startPoint y: 91, endPoint x: 226, endPoint y: 64, distance: 32.1
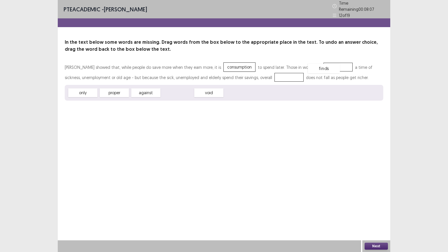
drag, startPoint x: 174, startPoint y: 89, endPoint x: 321, endPoint y: 64, distance: 149.1
drag, startPoint x: 85, startPoint y: 90, endPoint x: 278, endPoint y: 73, distance: 193.5
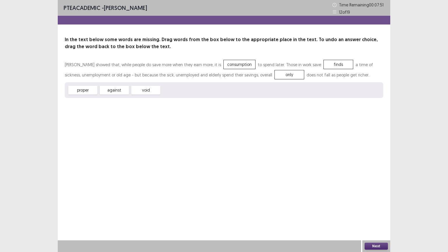
click at [382, 220] on button "Next" at bounding box center [375, 245] width 23 height 7
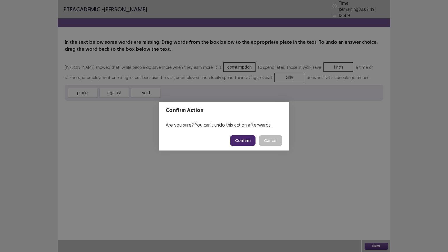
click at [245, 140] on button "Confirm" at bounding box center [242, 140] width 25 height 10
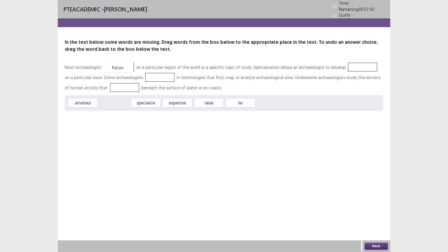
drag, startPoint x: 114, startPoint y: 103, endPoint x: 117, endPoint y: 66, distance: 36.8
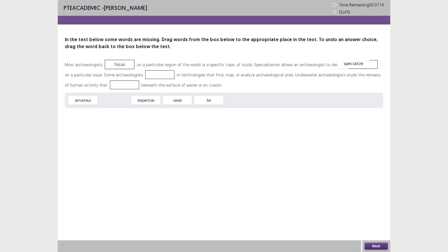
drag, startPoint x: 116, startPoint y: 101, endPoint x: 355, endPoint y: 64, distance: 241.8
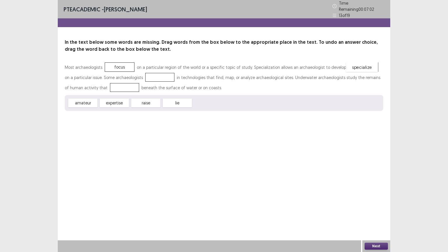
drag, startPoint x: 352, startPoint y: 63, endPoint x: 322, endPoint y: 63, distance: 30.0
drag, startPoint x: 170, startPoint y: 63, endPoint x: 152, endPoint y: 71, distance: 19.6
drag, startPoint x: 112, startPoint y: 100, endPoint x: 353, endPoint y: 66, distance: 243.6
drag, startPoint x: 115, startPoint y: 100, endPoint x: 113, endPoint y: 94, distance: 6.5
click at [368, 220] on button "Next" at bounding box center [375, 245] width 23 height 7
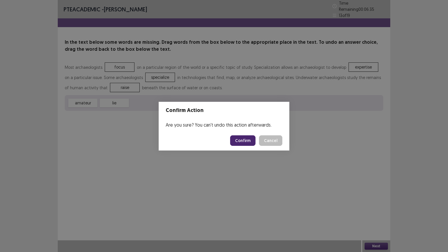
click at [251, 141] on button "Confirm" at bounding box center [242, 140] width 25 height 10
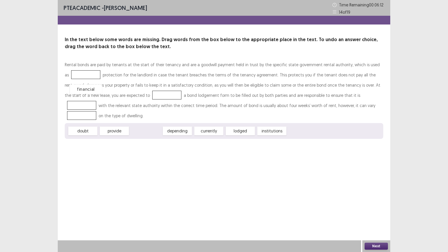
drag, startPoint x: 147, startPoint y: 118, endPoint x: 87, endPoint y: 76, distance: 73.1
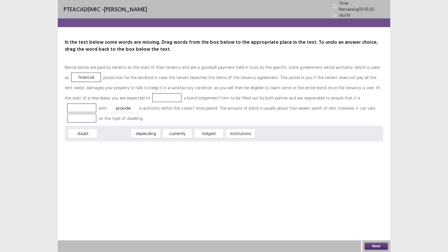
drag, startPoint x: 115, startPoint y: 122, endPoint x: 124, endPoint y: 97, distance: 27.2
drag, startPoint x: 105, startPoint y: 120, endPoint x: 326, endPoint y: 92, distance: 222.4
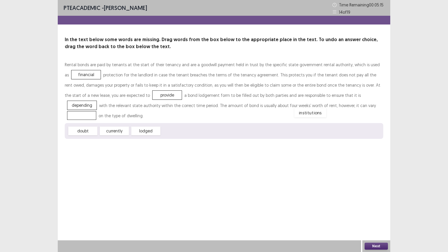
drag, startPoint x: 167, startPoint y: 123, endPoint x: 300, endPoint y: 105, distance: 134.1
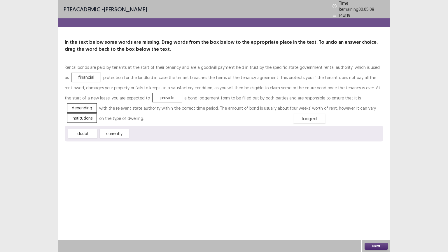
drag, startPoint x: 138, startPoint y: 119, endPoint x: 302, endPoint y: 104, distance: 164.2
click at [372, 220] on button "Next" at bounding box center [375, 245] width 23 height 7
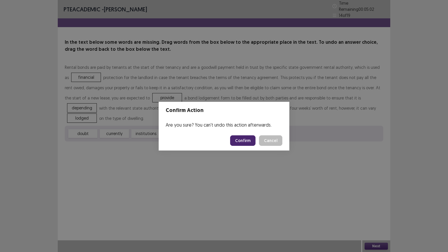
click at [240, 140] on button "Confirm" at bounding box center [242, 140] width 25 height 10
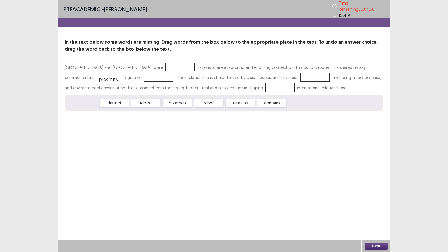
drag, startPoint x: 83, startPoint y: 99, endPoint x: 108, endPoint y: 75, distance: 35.1
drag, startPoint x: 117, startPoint y: 102, endPoint x: 143, endPoint y: 65, distance: 44.9
drag, startPoint x: 180, startPoint y: 99, endPoint x: 211, endPoint y: 85, distance: 33.6
drag, startPoint x: 175, startPoint y: 98, endPoint x: 253, endPoint y: 69, distance: 82.8
click at [376, 220] on button "Next" at bounding box center [375, 245] width 23 height 7
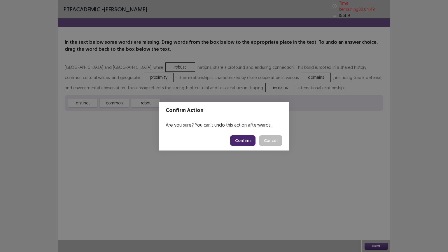
click at [248, 136] on button "Confirm" at bounding box center [242, 140] width 25 height 10
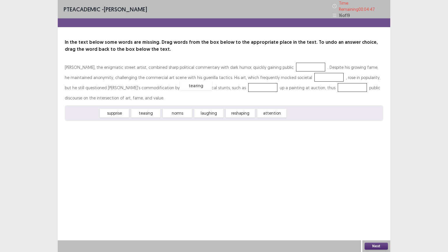
drag, startPoint x: 87, startPoint y: 112, endPoint x: 200, endPoint y: 84, distance: 116.4
drag, startPoint x: 209, startPoint y: 108, endPoint x: 287, endPoint y: 72, distance: 85.8
drag, startPoint x: 216, startPoint y: 103, endPoint x: 253, endPoint y: 84, distance: 41.7
click at [264, 78] on div "[PERSON_NAME], the enigmatic street artist, combined sharp political commentary…" at bounding box center [224, 91] width 318 height 59
drag, startPoint x: 149, startPoint y: 110, endPoint x: 289, endPoint y: 68, distance: 146.4
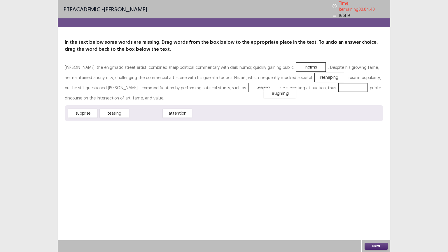
drag, startPoint x: 145, startPoint y: 110, endPoint x: 279, endPoint y: 90, distance: 135.3
click at [375, 220] on button "Next" at bounding box center [375, 245] width 23 height 7
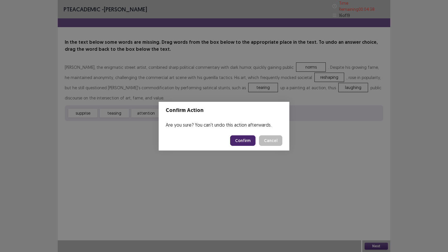
click at [250, 141] on button "Confirm" at bounding box center [242, 140] width 25 height 10
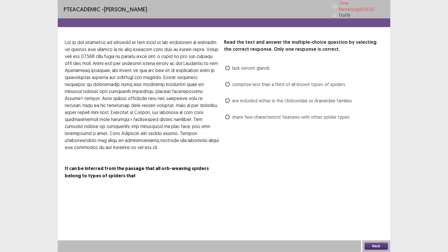
click at [228, 115] on span at bounding box center [227, 117] width 5 height 5
click at [373, 220] on button "Next" at bounding box center [375, 245] width 23 height 7
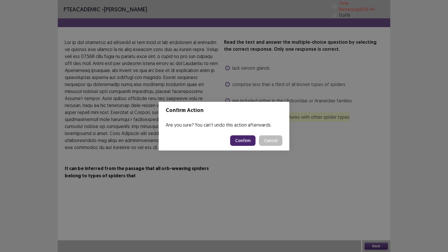
click at [250, 139] on button "Confirm" at bounding box center [242, 140] width 25 height 10
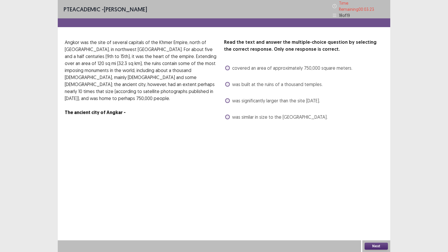
click at [227, 66] on span at bounding box center [227, 68] width 5 height 5
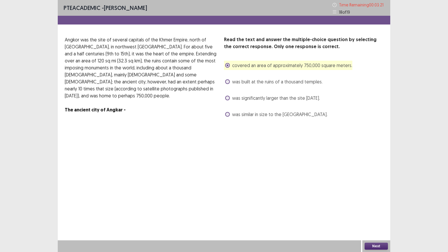
click at [377, 220] on button "Next" at bounding box center [375, 245] width 23 height 7
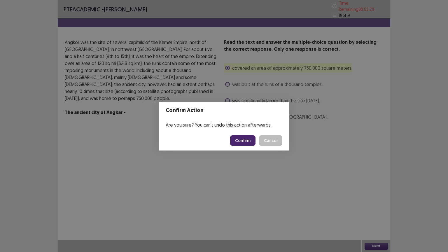
click at [239, 138] on button "Confirm" at bounding box center [242, 140] width 25 height 10
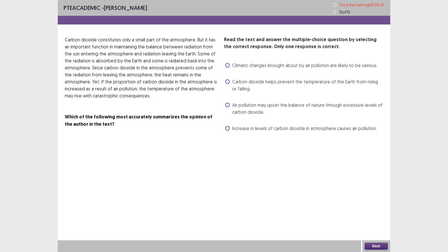
click at [227, 64] on span at bounding box center [227, 65] width 5 height 5
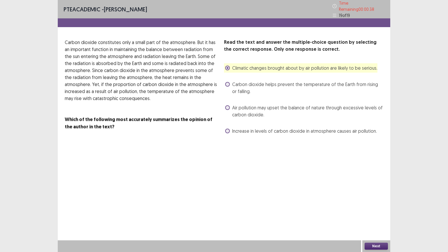
click at [379, 220] on button "Next" at bounding box center [375, 245] width 23 height 7
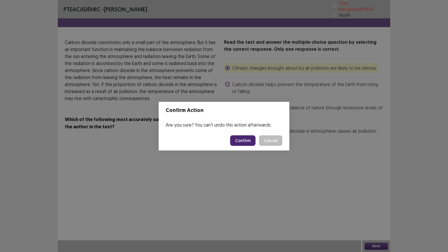
click at [247, 139] on button "Confirm" at bounding box center [242, 140] width 25 height 10
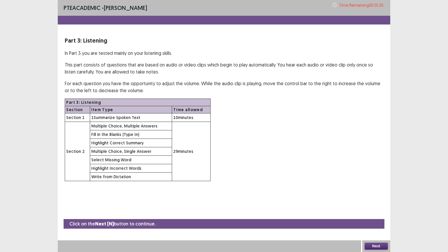
click at [376, 220] on button "Next" at bounding box center [375, 245] width 23 height 7
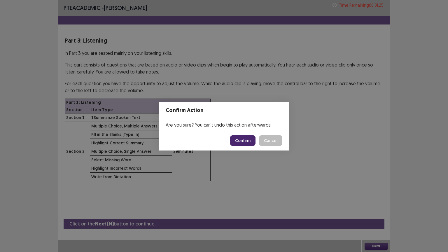
click at [249, 141] on button "Confirm" at bounding box center [242, 140] width 25 height 10
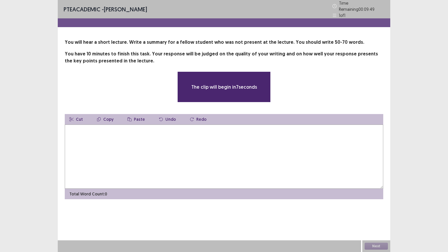
click at [87, 136] on textarea at bounding box center [224, 156] width 318 height 64
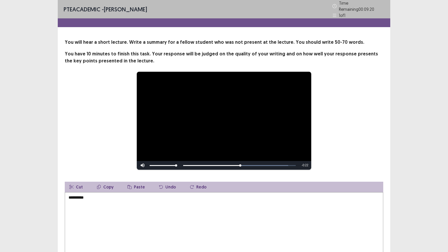
click at [94, 195] on textarea "**********" at bounding box center [224, 224] width 318 height 64
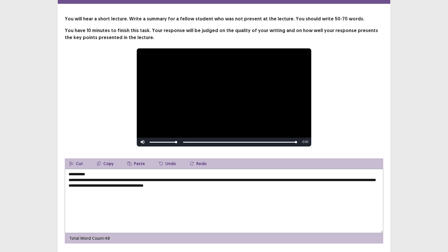
scroll to position [38, 0]
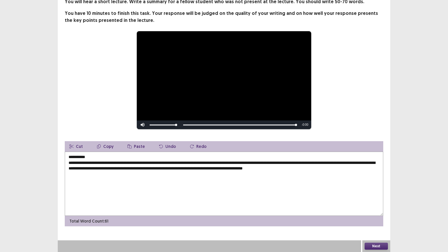
type textarea "**********"
click at [381, 220] on button "Next" at bounding box center [375, 245] width 23 height 7
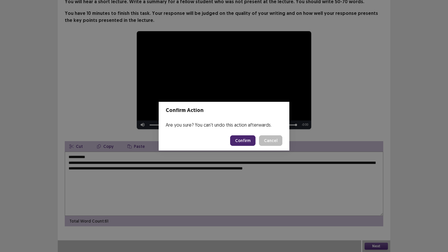
click at [250, 138] on button "Confirm" at bounding box center [242, 140] width 25 height 10
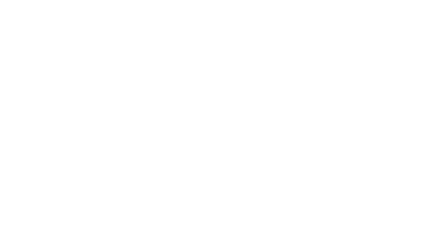
scroll to position [0, 0]
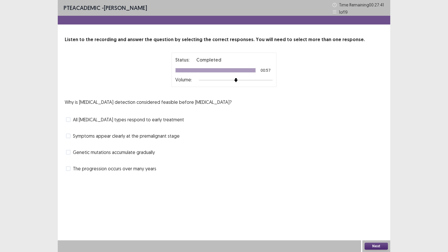
click at [70, 136] on span at bounding box center [68, 135] width 5 height 5
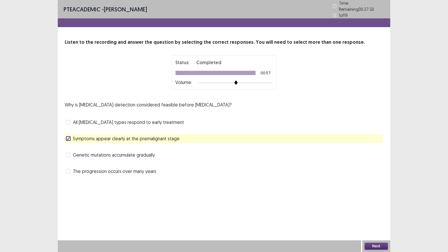
drag, startPoint x: 380, startPoint y: 248, endPoint x: 377, endPoint y: 245, distance: 4.3
click at [377, 220] on button "Next" at bounding box center [375, 245] width 23 height 7
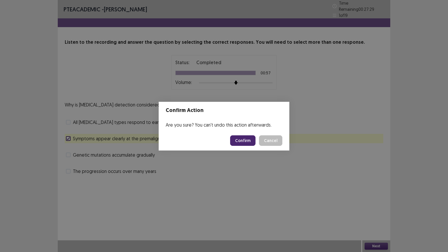
click at [249, 141] on button "Confirm" at bounding box center [242, 140] width 25 height 10
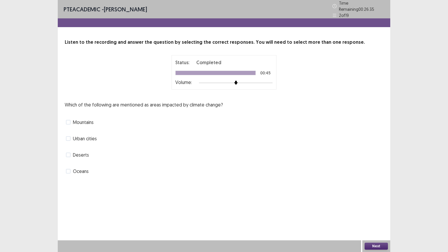
click at [69, 120] on span at bounding box center [68, 122] width 5 height 5
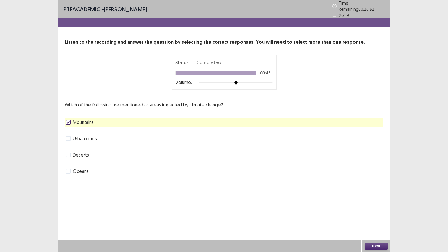
click at [68, 169] on span at bounding box center [68, 171] width 5 height 5
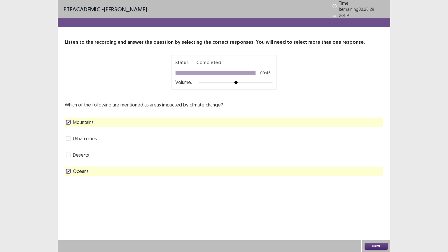
click at [369, 220] on button "Next" at bounding box center [375, 245] width 23 height 7
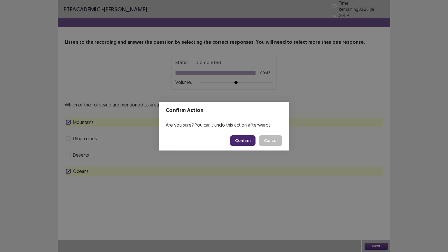
click at [246, 143] on button "Confirm" at bounding box center [242, 140] width 25 height 10
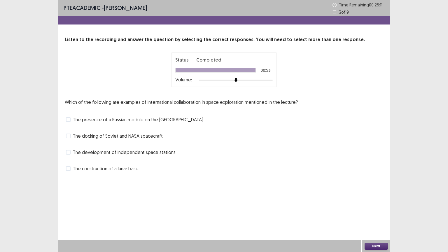
click at [70, 136] on span at bounding box center [68, 135] width 5 height 5
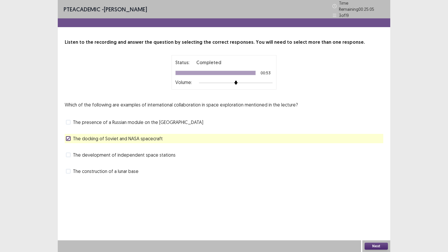
click at [373, 220] on button "Next" at bounding box center [375, 245] width 23 height 7
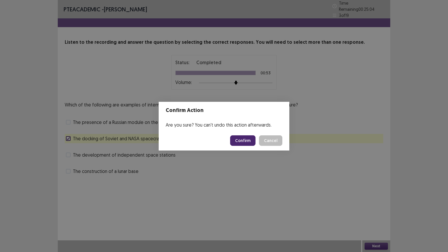
click at [247, 143] on button "Confirm" at bounding box center [242, 140] width 25 height 10
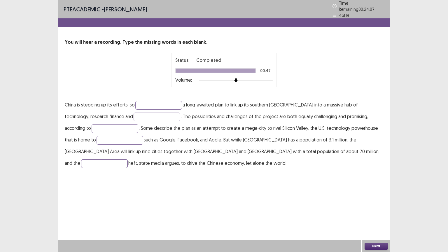
click at [128, 159] on input "text" at bounding box center [104, 163] width 47 height 9
type input "********"
click at [96, 137] on input "text" at bounding box center [119, 140] width 47 height 9
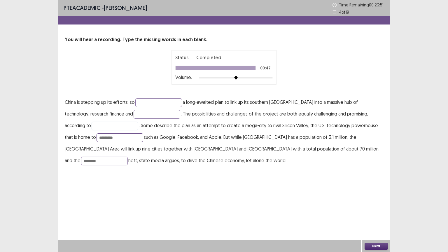
type input "*********"
click at [92, 125] on input "text" at bounding box center [115, 126] width 47 height 9
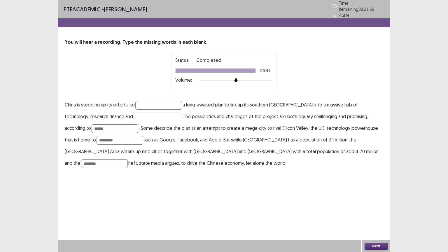
type input "******"
click at [133, 113] on input "text" at bounding box center [156, 117] width 47 height 9
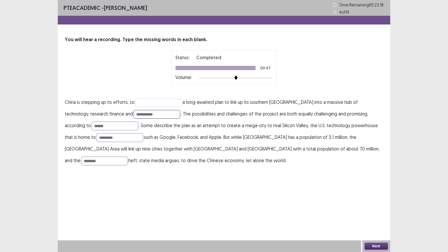
type input "**********"
click at [155, 101] on input "text" at bounding box center [158, 102] width 47 height 9
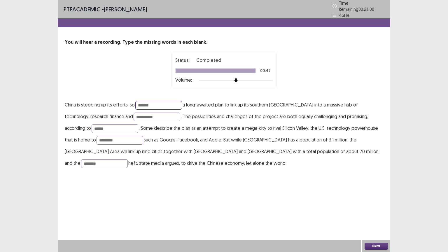
type input "*******"
click at [378, 220] on button "Next" at bounding box center [375, 245] width 23 height 7
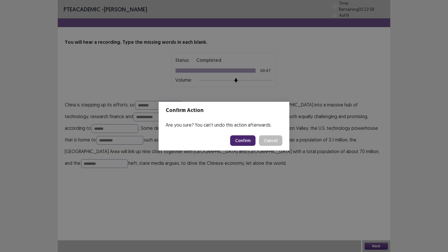
click at [247, 140] on button "Confirm" at bounding box center [242, 140] width 25 height 10
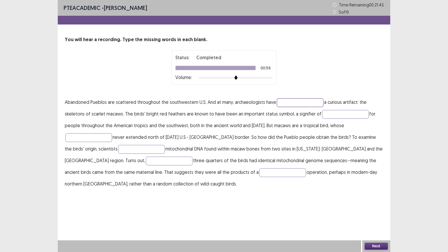
click at [298, 105] on input "text" at bounding box center [300, 102] width 47 height 9
type input "*****"
click at [326, 113] on input "text" at bounding box center [345, 114] width 47 height 9
type input "*******"
click at [101, 135] on input "text" at bounding box center [88, 137] width 47 height 9
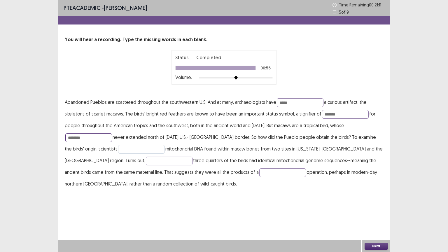
type input "********"
click at [118, 150] on input "text" at bounding box center [141, 149] width 47 height 9
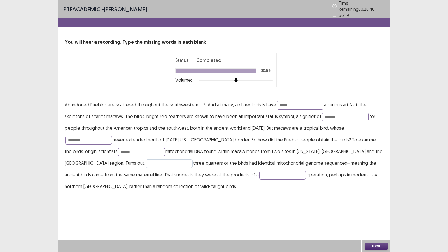
type input "******"
click at [146, 162] on input "text" at bounding box center [169, 163] width 47 height 9
click at [289, 101] on input "*****" at bounding box center [300, 105] width 47 height 9
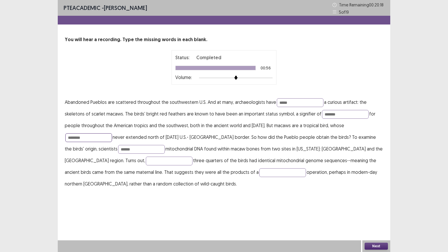
click at [85, 138] on input "********" at bounding box center [88, 137] width 47 height 9
drag, startPoint x: 67, startPoint y: 134, endPoint x: 87, endPoint y: 134, distance: 20.4
click at [87, 134] on input "********" at bounding box center [88, 137] width 47 height 9
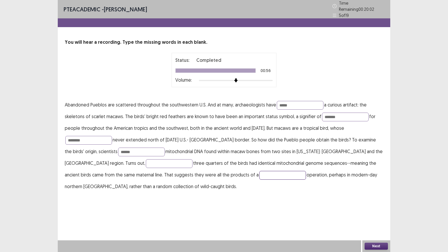
click at [259, 173] on input "text" at bounding box center [282, 175] width 47 height 9
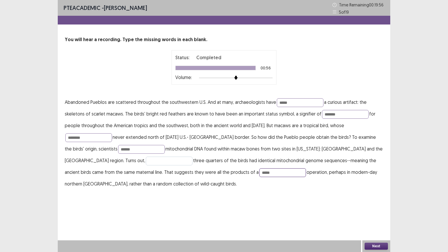
type input "*****"
click at [146, 161] on input "text" at bounding box center [169, 161] width 47 height 9
type input "*****"
click at [118, 147] on input "******" at bounding box center [141, 149] width 47 height 9
type input "*"
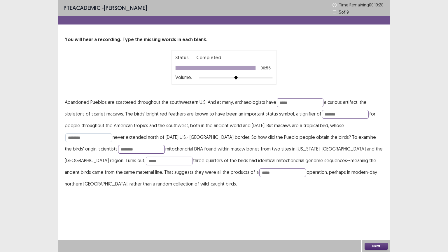
type input "********"
click at [87, 140] on input "********" at bounding box center [88, 137] width 47 height 9
type input "*"
type input "*******"
click at [344, 114] on input "*******" at bounding box center [345, 114] width 47 height 9
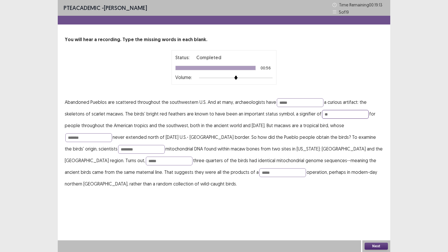
type input "*"
type input "*****"
click at [298, 101] on input "*****" at bounding box center [300, 102] width 47 height 9
type input "*"
type input "*****"
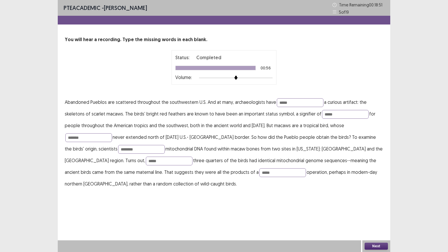
click at [379, 220] on button "Next" at bounding box center [375, 245] width 23 height 7
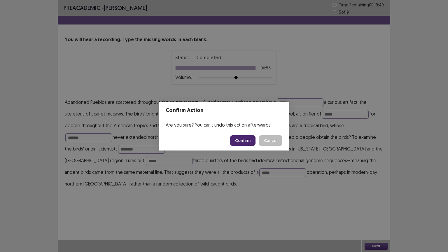
click at [250, 138] on button "Confirm" at bounding box center [242, 140] width 25 height 10
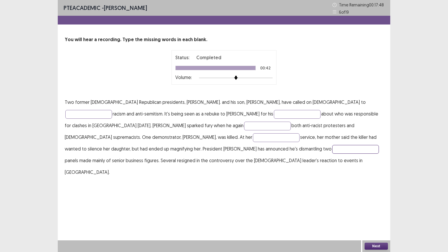
click at [332, 150] on input "text" at bounding box center [355, 149] width 47 height 9
type input "******"
click at [253, 138] on input "text" at bounding box center [276, 137] width 47 height 9
type input "******"
click at [244, 126] on input "text" at bounding box center [267, 126] width 47 height 9
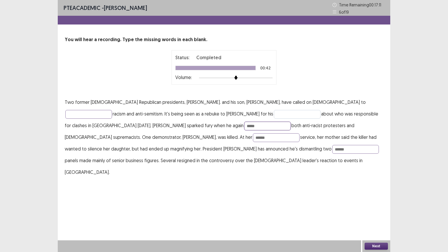
type input "*****"
click at [274, 113] on input "text" at bounding box center [297, 114] width 47 height 9
type input "*****"
click at [112, 110] on input "text" at bounding box center [88, 114] width 47 height 9
type input "******"
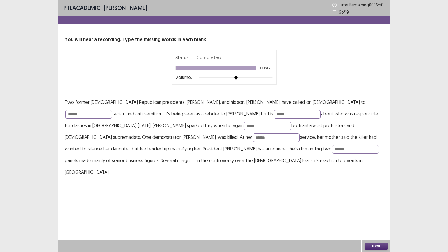
click at [371, 220] on button "Next" at bounding box center [375, 245] width 23 height 7
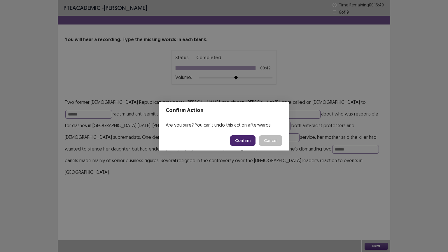
click at [246, 140] on button "Confirm" at bounding box center [242, 140] width 25 height 10
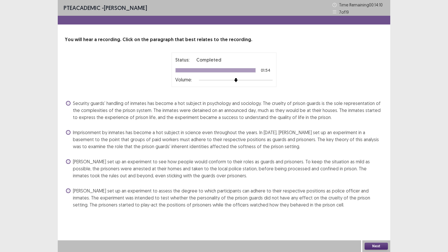
click at [69, 101] on span at bounding box center [68, 103] width 5 height 5
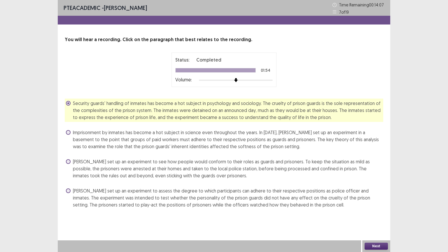
click at [378, 220] on button "Next" at bounding box center [375, 245] width 23 height 7
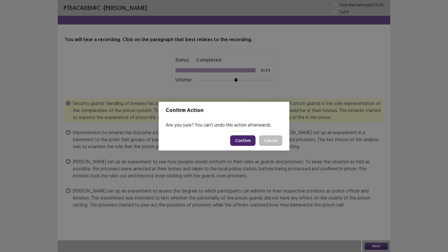
click at [240, 141] on button "Confirm" at bounding box center [242, 140] width 25 height 10
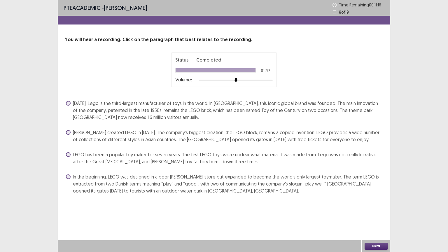
click at [69, 132] on span at bounding box center [68, 132] width 5 height 5
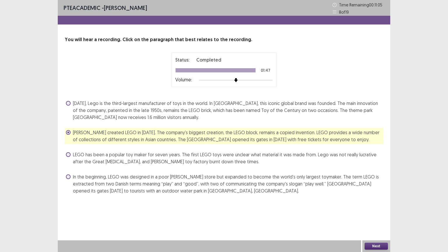
click at [72, 105] on label "[DATE], Lego is the third-largest manufacturer of toys in the world. In [GEOGRA…" at bounding box center [224, 110] width 317 height 21
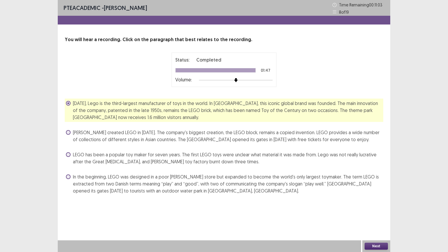
click at [373, 220] on button "Next" at bounding box center [375, 245] width 23 height 7
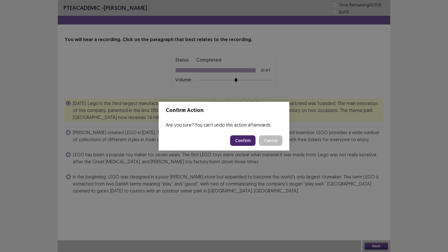
click at [240, 140] on button "Confirm" at bounding box center [242, 140] width 25 height 10
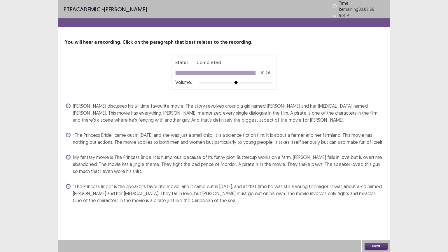
click at [68, 103] on span at bounding box center [68, 105] width 5 height 5
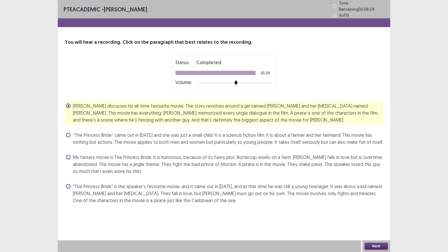
click at [378, 220] on button "Next" at bounding box center [375, 245] width 23 height 7
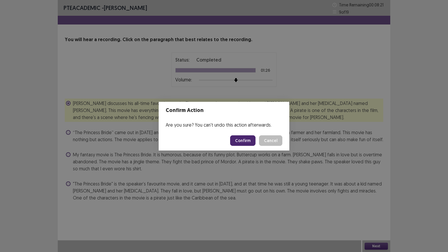
click at [244, 142] on button "Confirm" at bounding box center [242, 140] width 25 height 10
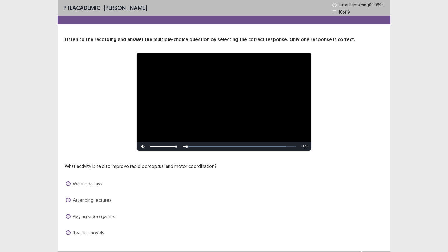
scroll to position [11, 0]
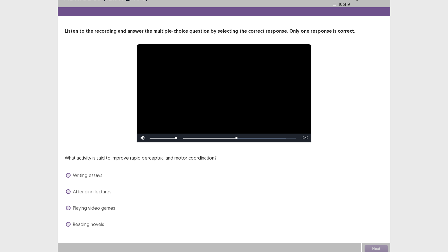
click at [67, 205] on span at bounding box center [68, 207] width 5 height 5
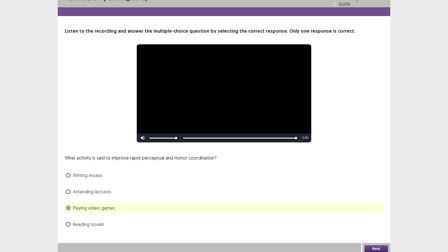
click at [379, 220] on button "Next" at bounding box center [375, 248] width 23 height 7
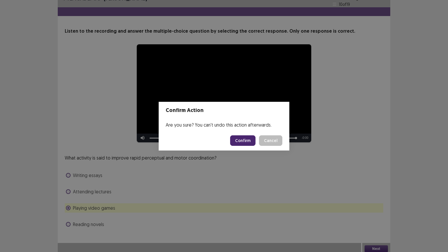
click at [241, 140] on button "Confirm" at bounding box center [242, 140] width 25 height 10
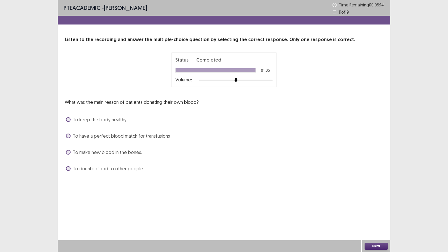
click at [68, 135] on span at bounding box center [68, 135] width 5 height 5
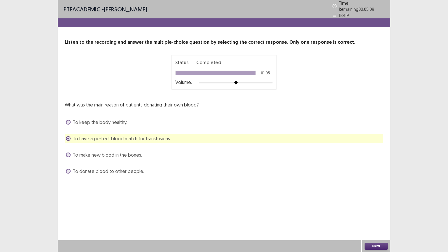
click at [372, 220] on button "Next" at bounding box center [375, 245] width 23 height 7
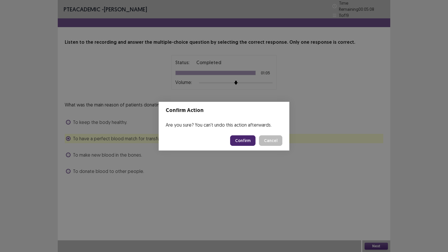
click at [250, 142] on button "Confirm" at bounding box center [242, 140] width 25 height 10
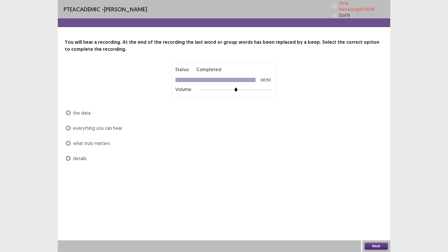
click at [66, 110] on span at bounding box center [68, 112] width 5 height 5
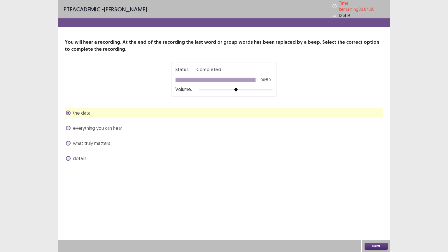
click at [375, 220] on button "Next" at bounding box center [375, 245] width 23 height 7
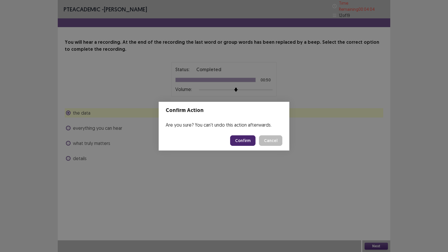
click at [247, 141] on button "Confirm" at bounding box center [242, 140] width 25 height 10
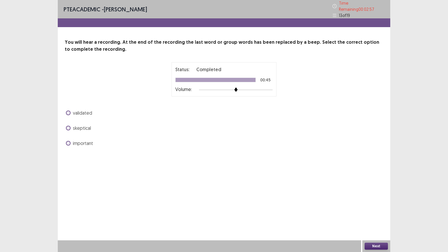
click at [66, 141] on span at bounding box center [68, 143] width 5 height 5
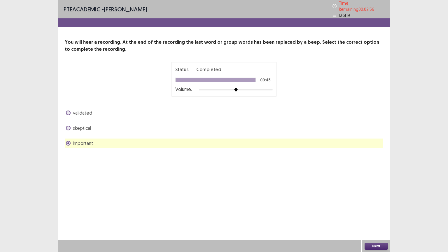
click at [371, 220] on button "Next" at bounding box center [375, 245] width 23 height 7
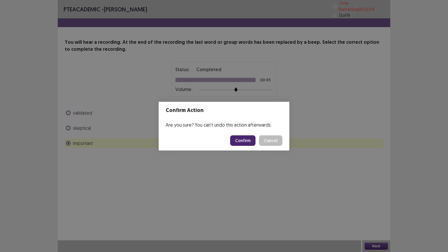
click at [239, 140] on button "Confirm" at bounding box center [242, 140] width 25 height 10
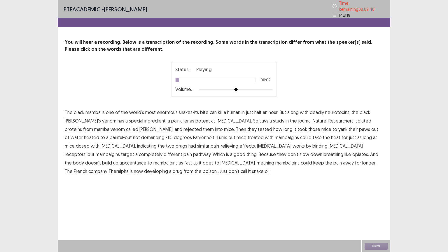
click at [172, 109] on span "enormous" at bounding box center [167, 112] width 21 height 7
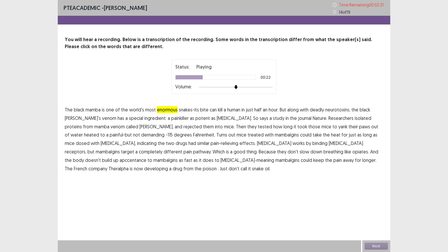
click at [110, 127] on span "venom" at bounding box center [117, 126] width 14 height 7
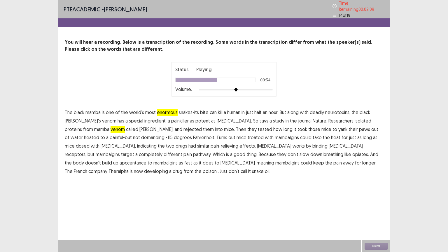
click at [236, 135] on span "mice" at bounding box center [241, 137] width 10 height 7
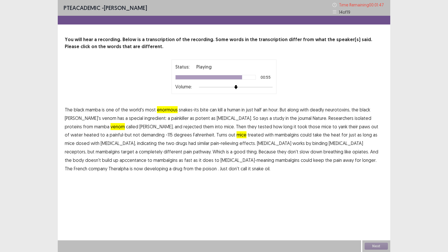
click at [146, 157] on span "apccentance" at bounding box center [132, 160] width 27 height 7
click at [203, 168] on span "poison" at bounding box center [210, 168] width 14 height 7
click at [374, 220] on button "Next" at bounding box center [375, 245] width 23 height 7
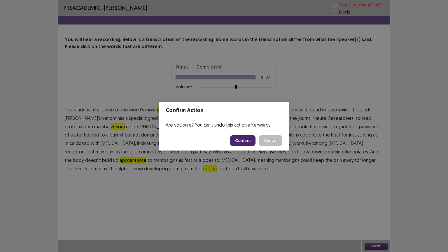
click at [242, 139] on button "Confirm" at bounding box center [242, 140] width 25 height 10
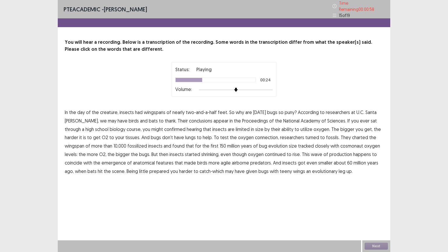
click at [300, 126] on span "utilize" at bounding box center [306, 129] width 12 height 7
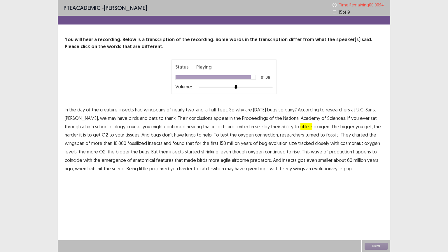
click at [149, 168] on span "prepared" at bounding box center [159, 168] width 20 height 7
click at [164, 126] on span "confirmed" at bounding box center [174, 126] width 21 height 7
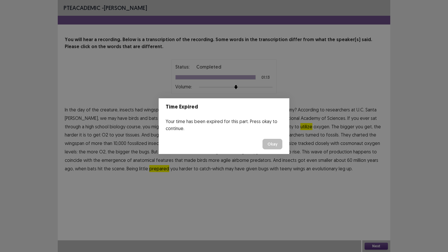
drag, startPoint x: 379, startPoint y: 241, endPoint x: 370, endPoint y: 238, distance: 9.1
click at [371, 220] on div "Time Expired Your time has been expired for this part. Press okay to continue. …" at bounding box center [224, 126] width 448 height 252
click at [271, 143] on button "Okay" at bounding box center [272, 144] width 20 height 10
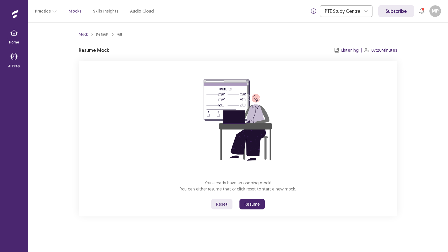
click at [249, 204] on button "Resume" at bounding box center [251, 204] width 25 height 10
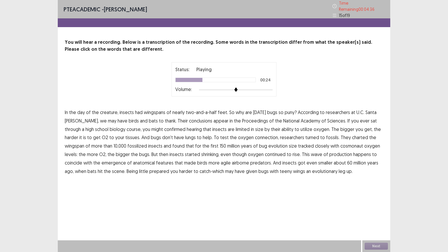
click at [300, 127] on span "utilize" at bounding box center [306, 129] width 12 height 7
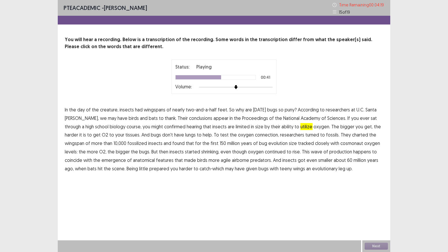
click at [268, 142] on span "evolution" at bounding box center [277, 143] width 19 height 7
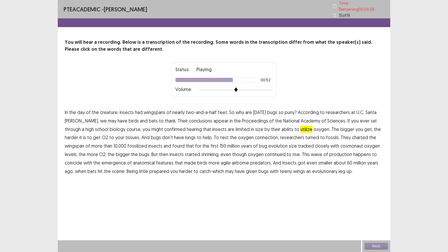
click at [133, 159] on span "anatomical" at bounding box center [144, 162] width 22 height 7
click at [225, 168] on span "may" at bounding box center [229, 171] width 8 height 7
click at [374, 220] on button "Next" at bounding box center [375, 245] width 23 height 7
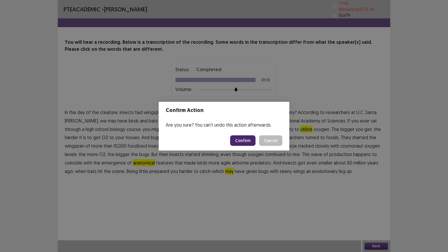
click at [246, 139] on button "Confirm" at bounding box center [242, 140] width 25 height 10
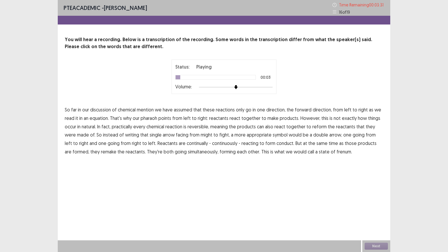
click at [148, 109] on span "mention" at bounding box center [145, 109] width 17 height 7
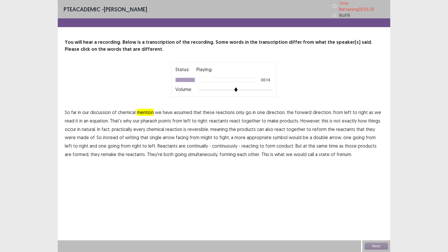
click at [146, 118] on span "pharaoh" at bounding box center [148, 120] width 17 height 7
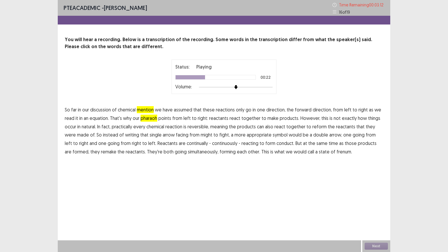
click at [72, 126] on span "occur" at bounding box center [70, 126] width 11 height 7
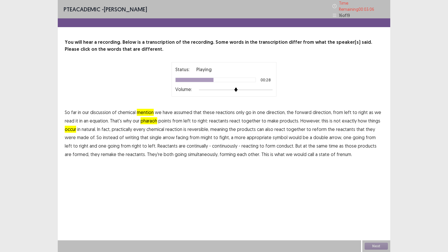
click at [296, 126] on span "together" at bounding box center [295, 129] width 19 height 7
click at [290, 126] on span "together" at bounding box center [295, 129] width 19 height 7
click at [212, 143] on span "continuously" at bounding box center [224, 145] width 25 height 7
click at [336, 151] on span "frenum." at bounding box center [343, 154] width 15 height 7
drag, startPoint x: 377, startPoint y: 244, endPoint x: 375, endPoint y: 241, distance: 3.0
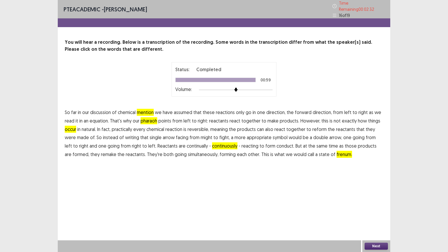
click at [375, 220] on div "Next" at bounding box center [376, 246] width 28 height 12
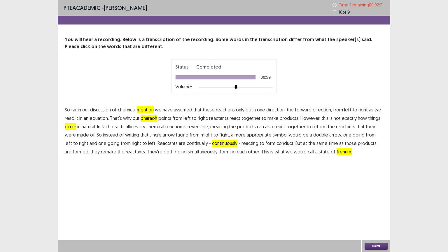
click at [375, 220] on button "Next" at bounding box center [375, 245] width 23 height 7
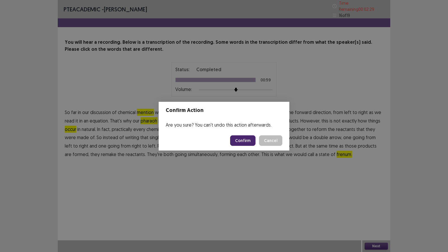
click at [246, 138] on button "Confirm" at bounding box center [242, 140] width 25 height 10
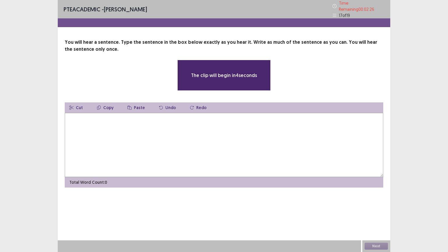
click at [157, 117] on textarea at bounding box center [224, 145] width 318 height 64
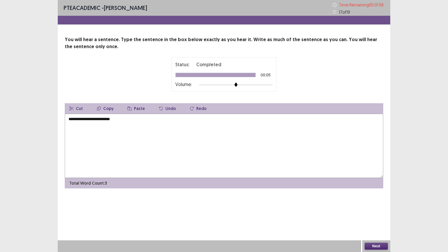
type textarea "**********"
click at [368, 220] on button "Next" at bounding box center [375, 245] width 23 height 7
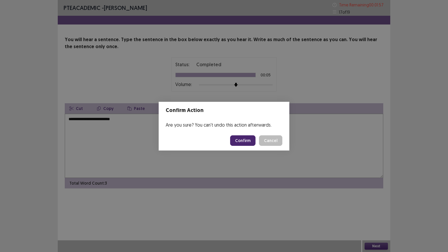
click at [249, 140] on button "Confirm" at bounding box center [242, 140] width 25 height 10
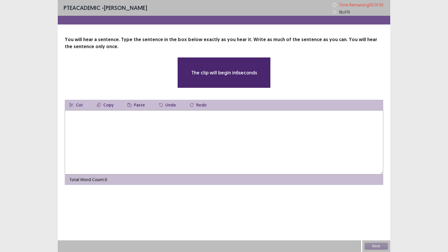
click at [191, 130] on textarea at bounding box center [224, 142] width 318 height 64
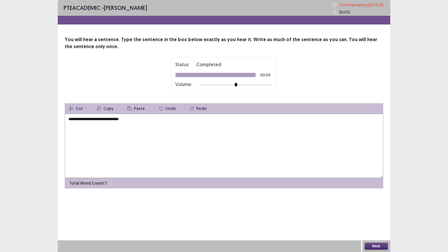
type textarea "**********"
click at [372, 220] on button "Next" at bounding box center [375, 245] width 23 height 7
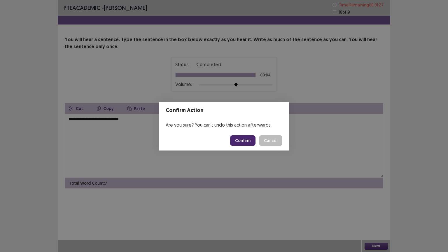
click at [250, 142] on button "Confirm" at bounding box center [242, 140] width 25 height 10
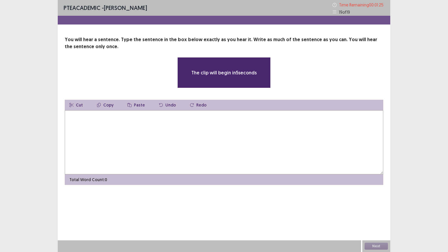
click at [155, 128] on textarea at bounding box center [224, 142] width 318 height 64
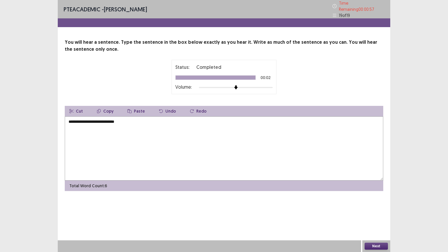
type textarea "**********"
click at [374, 220] on button "Next" at bounding box center [375, 245] width 23 height 7
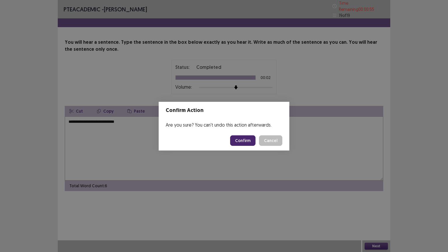
click at [249, 140] on button "Confirm" at bounding box center [242, 140] width 25 height 10
